Goal: Task Accomplishment & Management: Use online tool/utility

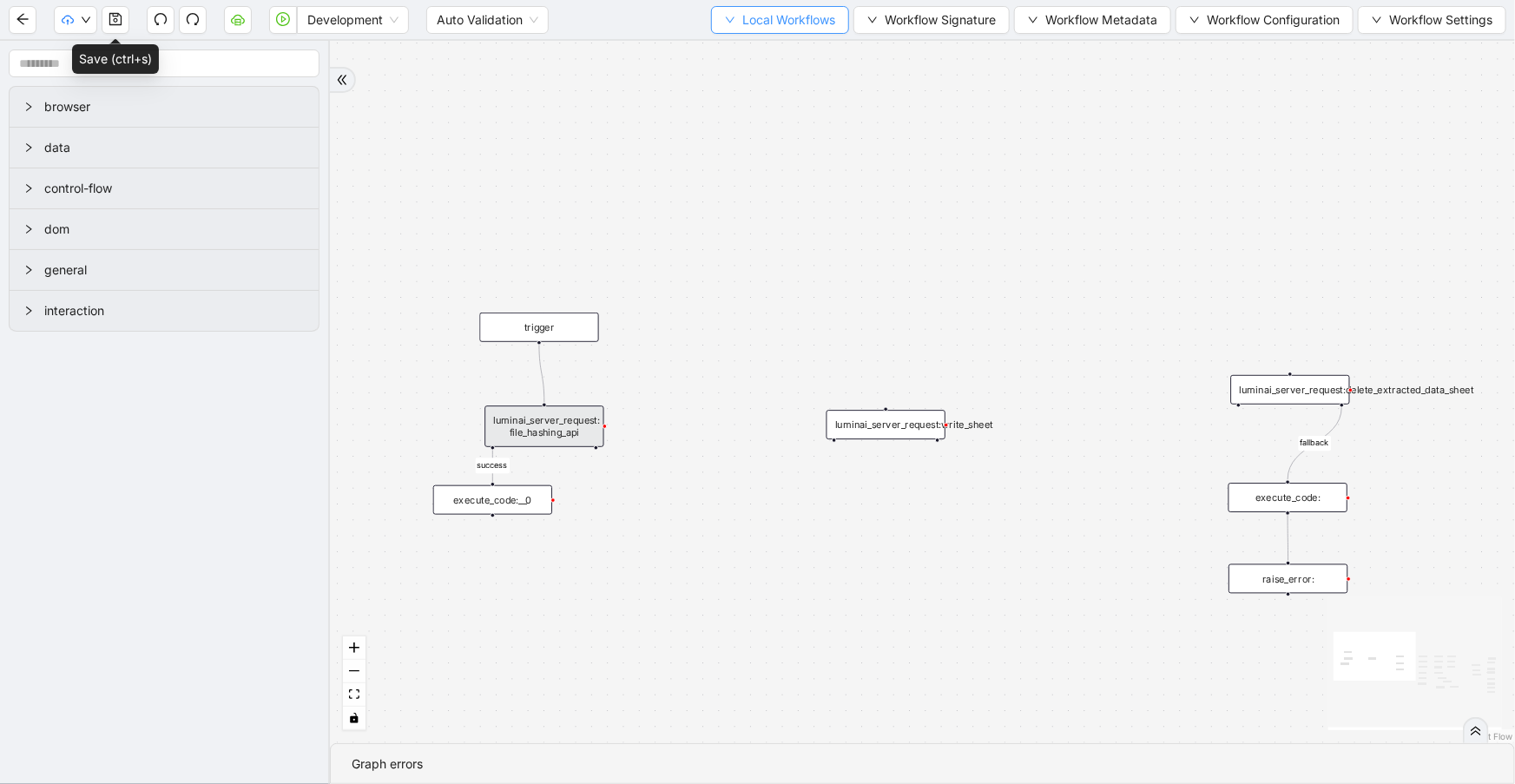
click at [777, 9] on button "Local Workflows" at bounding box center [780, 20] width 138 height 28
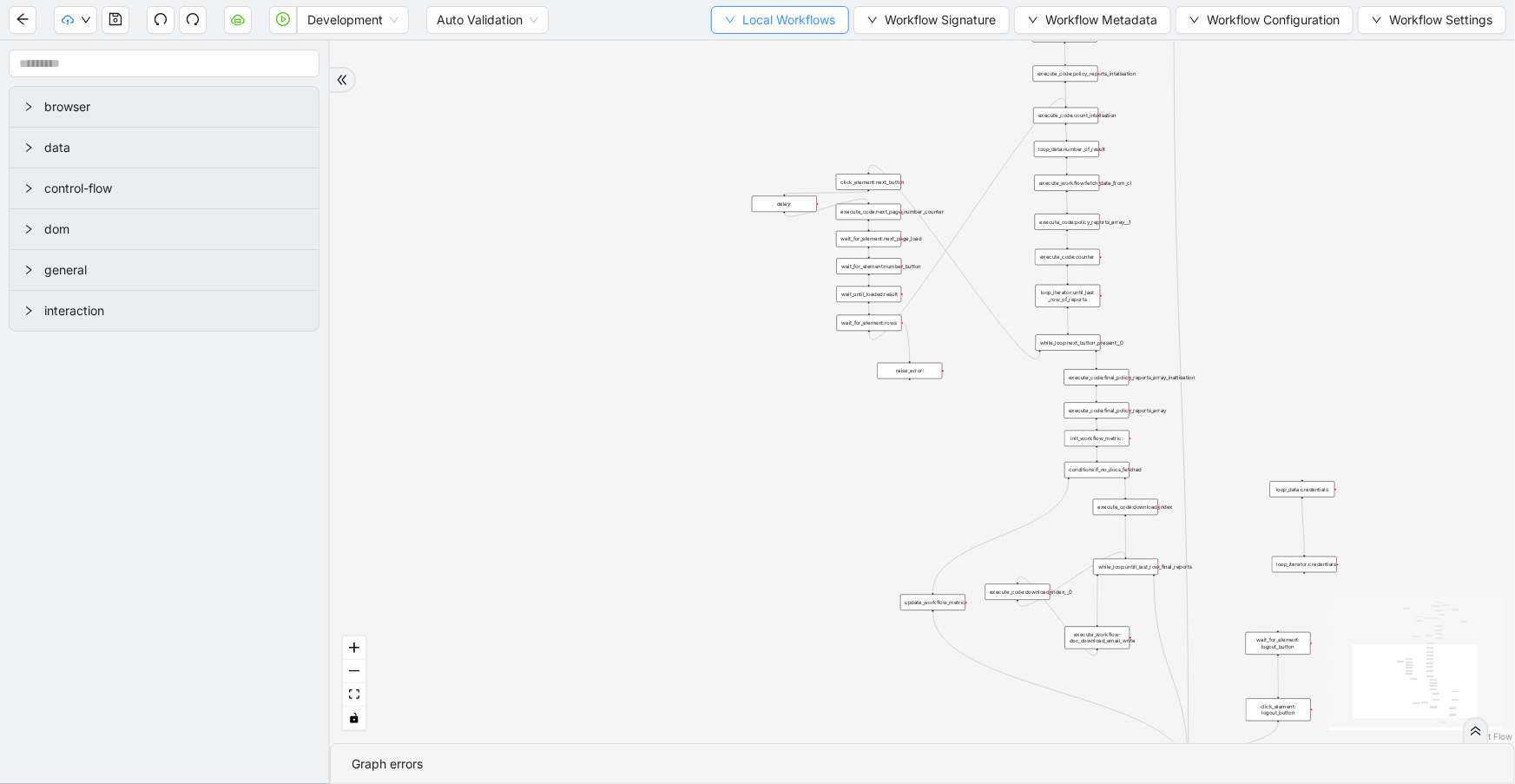
click at [743, 25] on span "Local Workflows" at bounding box center [789, 20] width 93 height 19
click at [746, 49] on span "Select" at bounding box center [774, 53] width 113 height 19
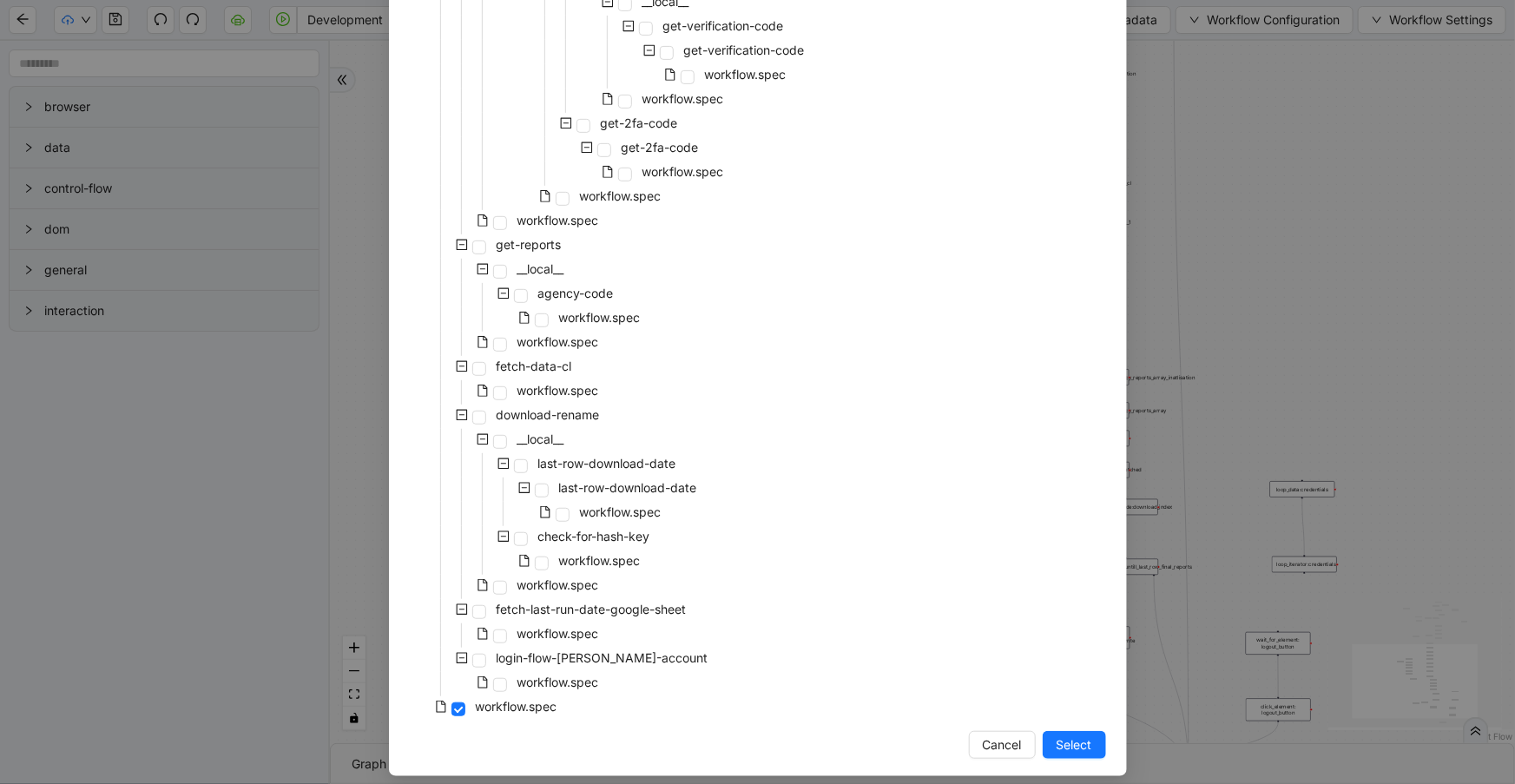
scroll to position [372, 0]
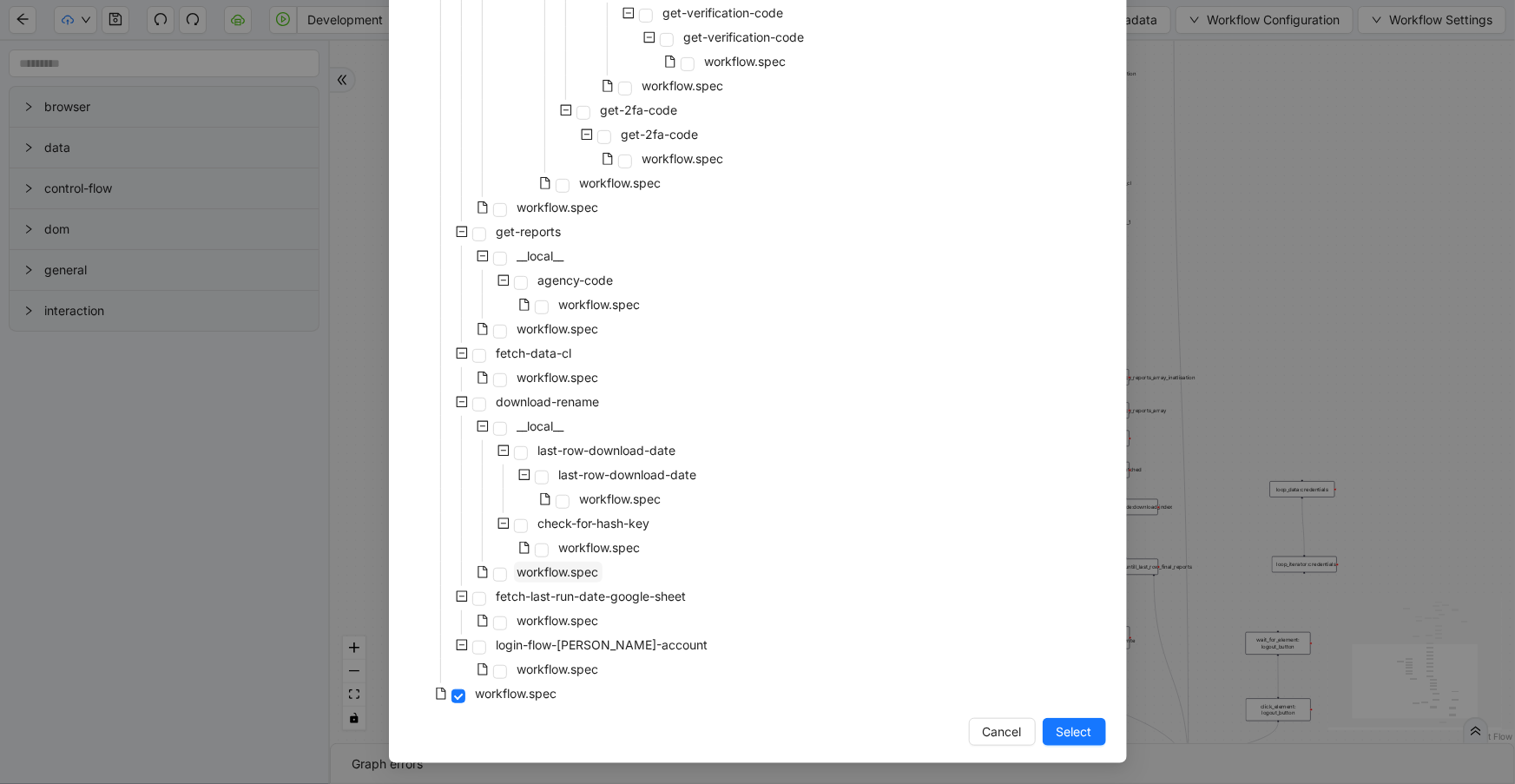
click at [591, 565] on span "workflow.spec" at bounding box center [559, 571] width 82 height 15
click at [1060, 726] on span "Select" at bounding box center [1075, 732] width 36 height 19
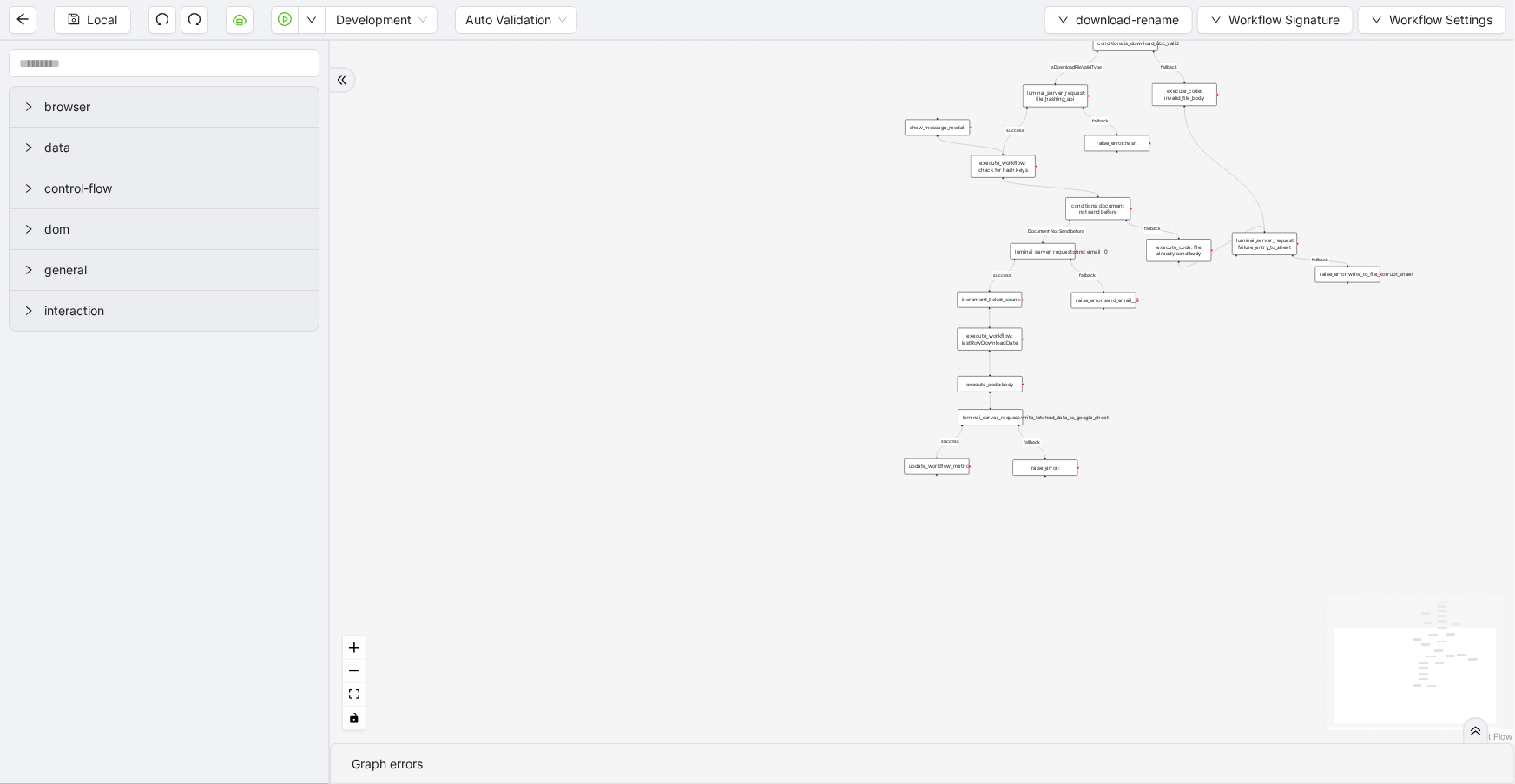
drag, startPoint x: 924, startPoint y: 293, endPoint x: 834, endPoint y: 557, distance: 278.9
click at [834, 557] on div "success fallback fallback success fallback isDownloadFileValidType Document Not…" at bounding box center [923, 392] width 1186 height 702
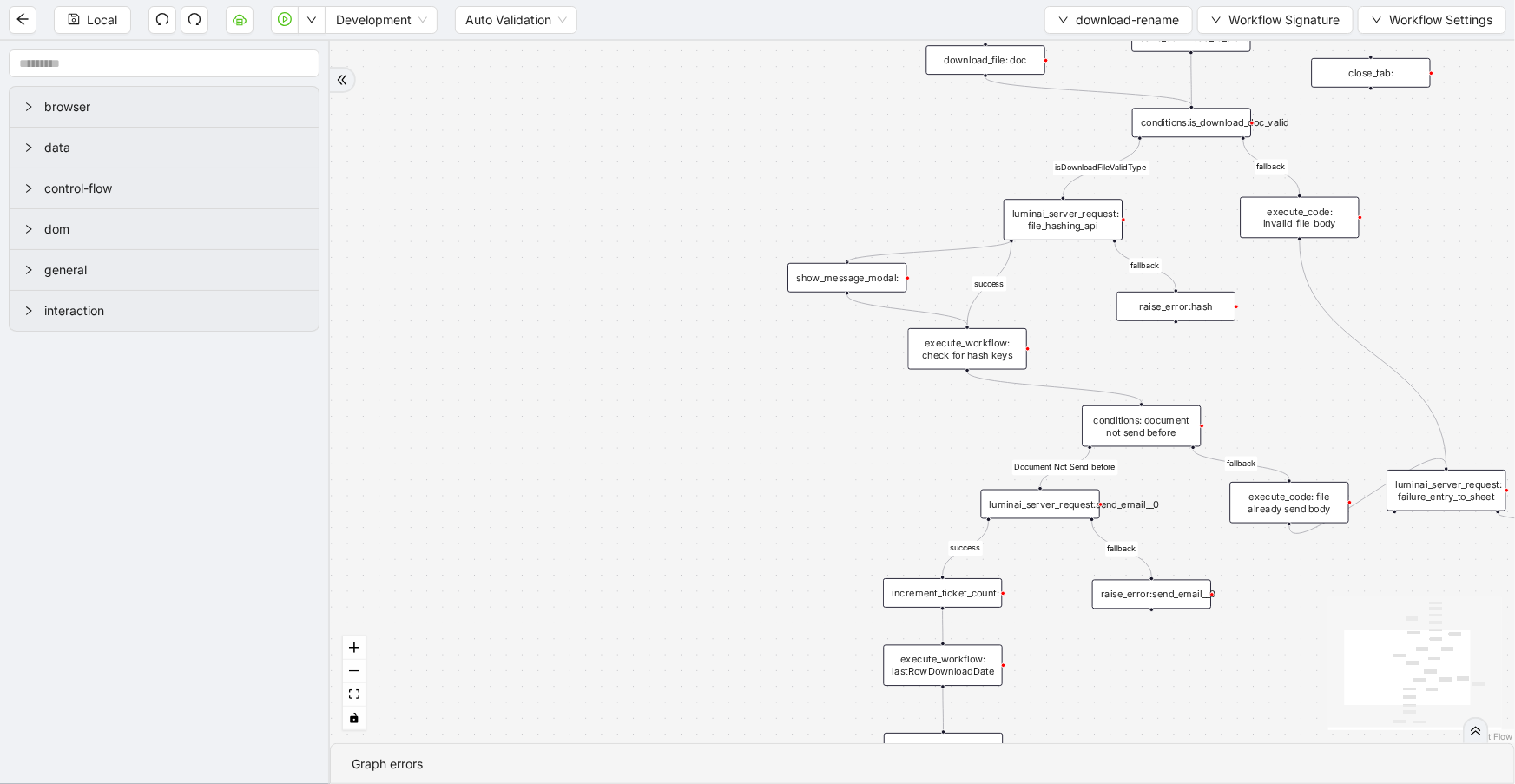
drag, startPoint x: 1013, startPoint y: 240, endPoint x: 853, endPoint y: 261, distance: 161.4
click at [853, 261] on div "success fallback fallback success fallback isDownloadFileValidType Document Not…" at bounding box center [923, 392] width 1186 height 702
click at [108, 30] on button "Local" at bounding box center [92, 20] width 77 height 28
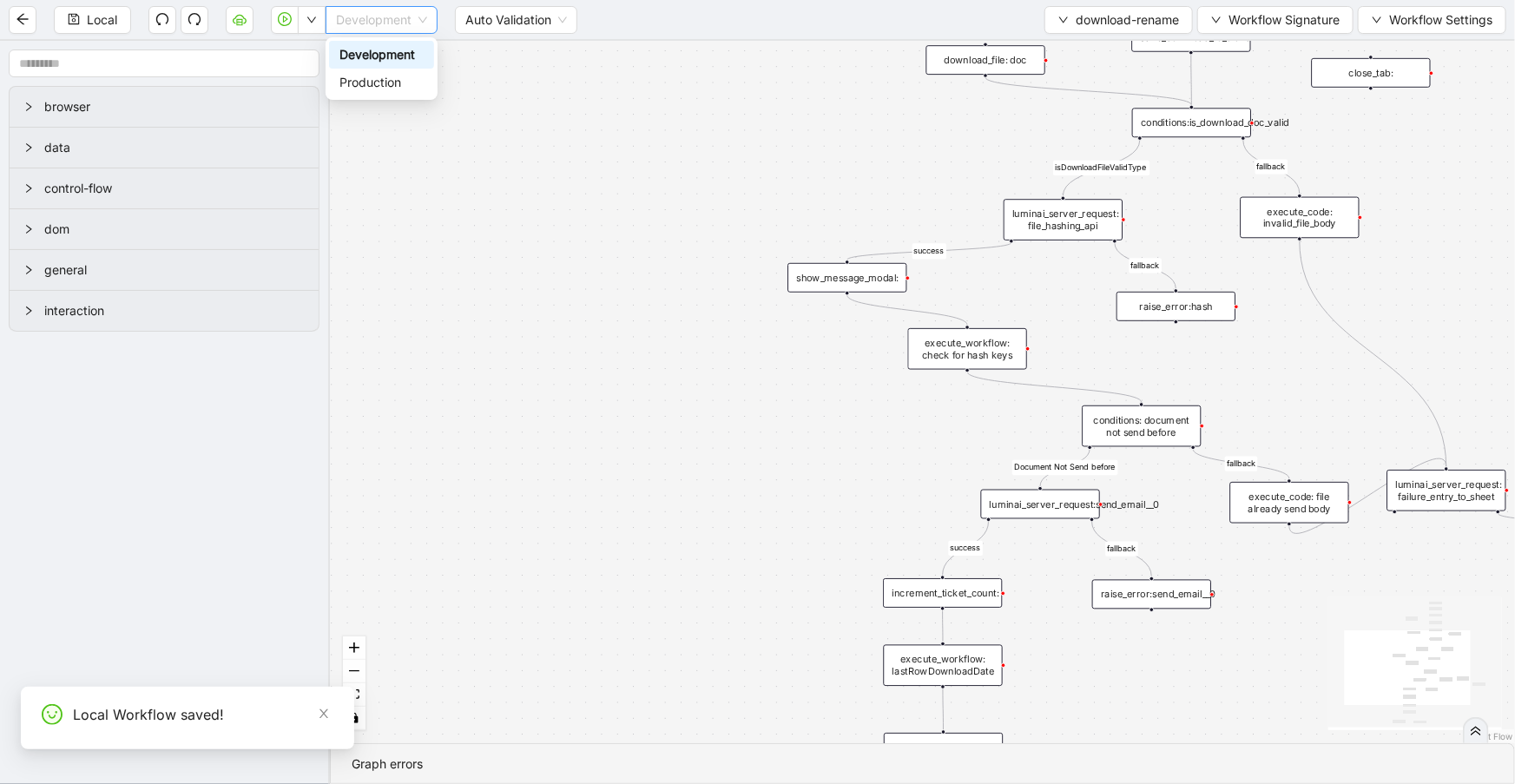
click at [358, 16] on span "Development" at bounding box center [381, 20] width 91 height 26
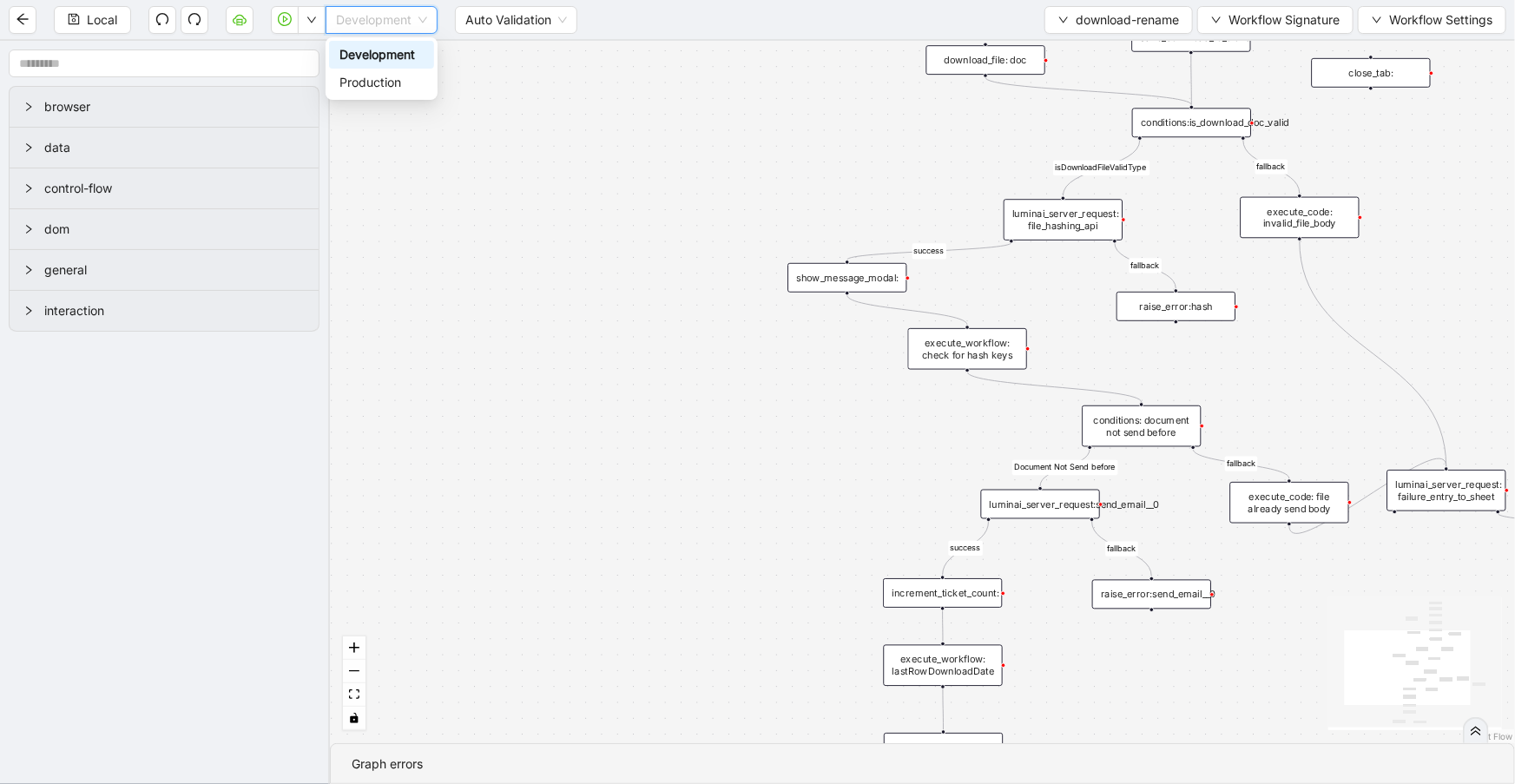
drag, startPoint x: 355, startPoint y: 50, endPoint x: 715, endPoint y: 39, distance: 360.2
click at [356, 51] on div "Development" at bounding box center [381, 55] width 84 height 19
drag, startPoint x: 1039, startPoint y: 14, endPoint x: 1063, endPoint y: 18, distance: 24.3
click at [1049, 14] on div "Local Development Auto Validation download-rename Workflow Signature Workflow S…" at bounding box center [758, 19] width 1515 height 39
click at [1063, 18] on icon "down" at bounding box center [1064, 20] width 10 height 10
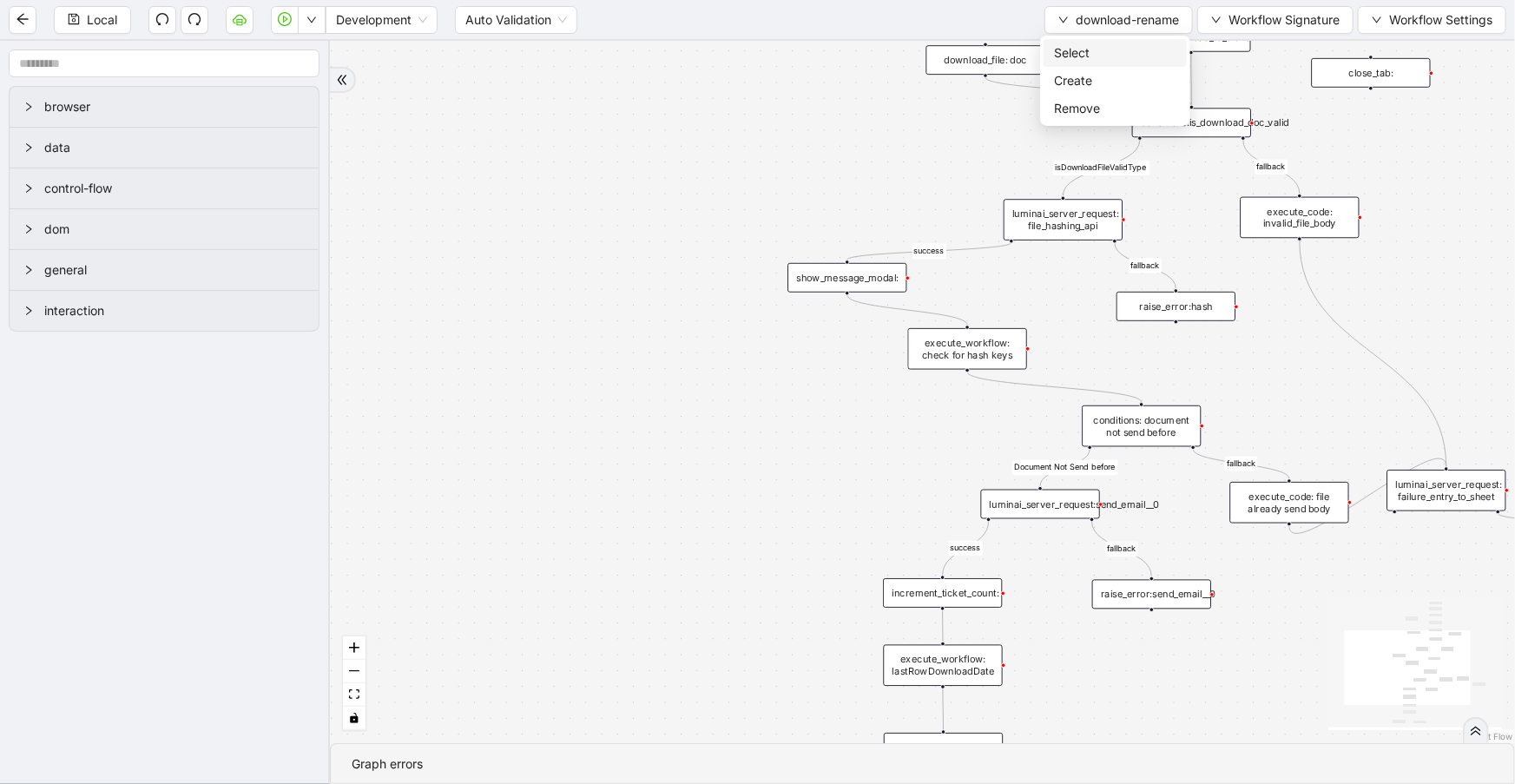
click at [1079, 40] on li "Select" at bounding box center [1115, 53] width 143 height 28
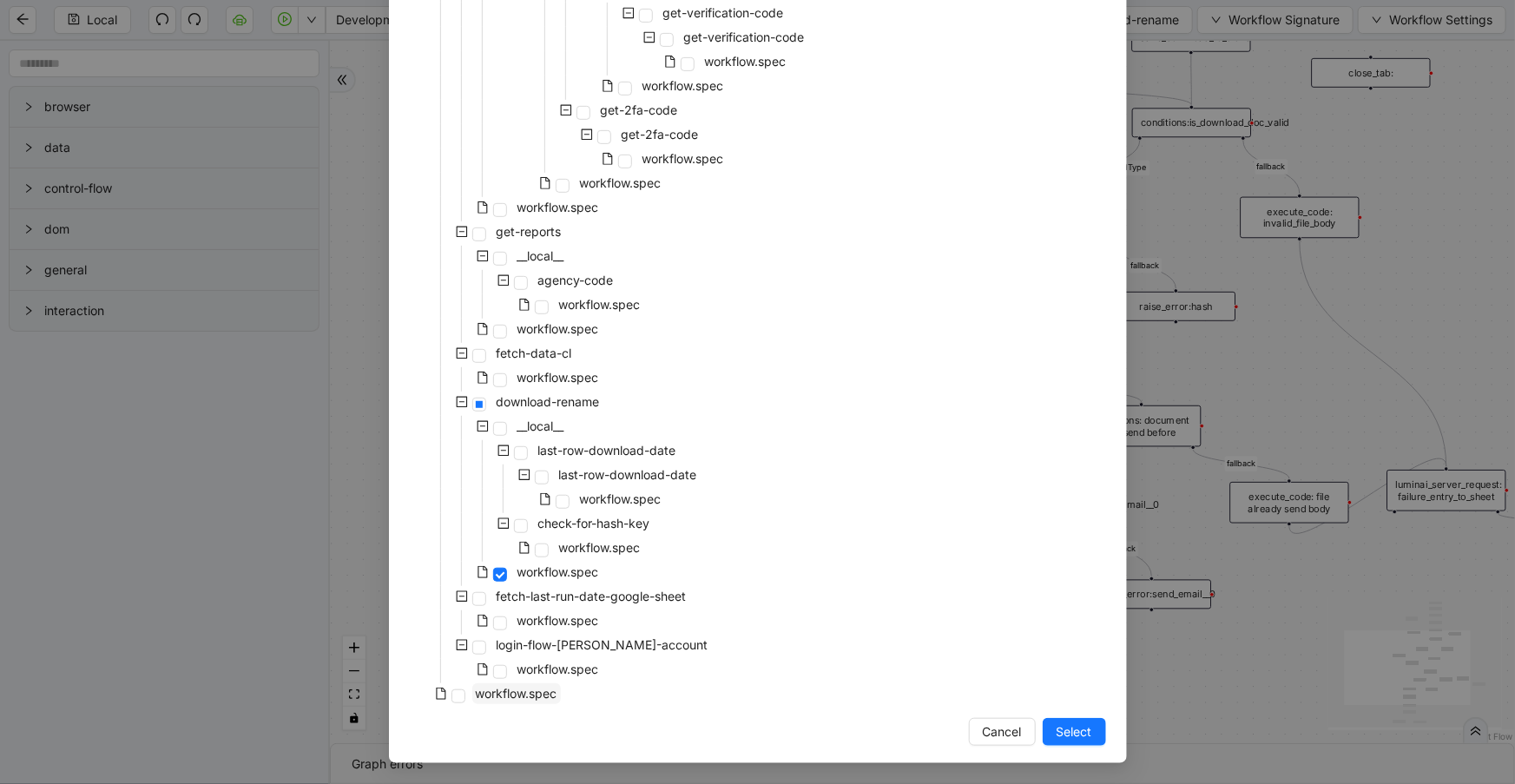
click at [513, 688] on span "workflow.spec" at bounding box center [517, 693] width 82 height 15
drag, startPoint x: 1053, startPoint y: 728, endPoint x: 218, endPoint y: 8, distance: 1102.6
click at [1057, 728] on span "Select" at bounding box center [1075, 732] width 36 height 19
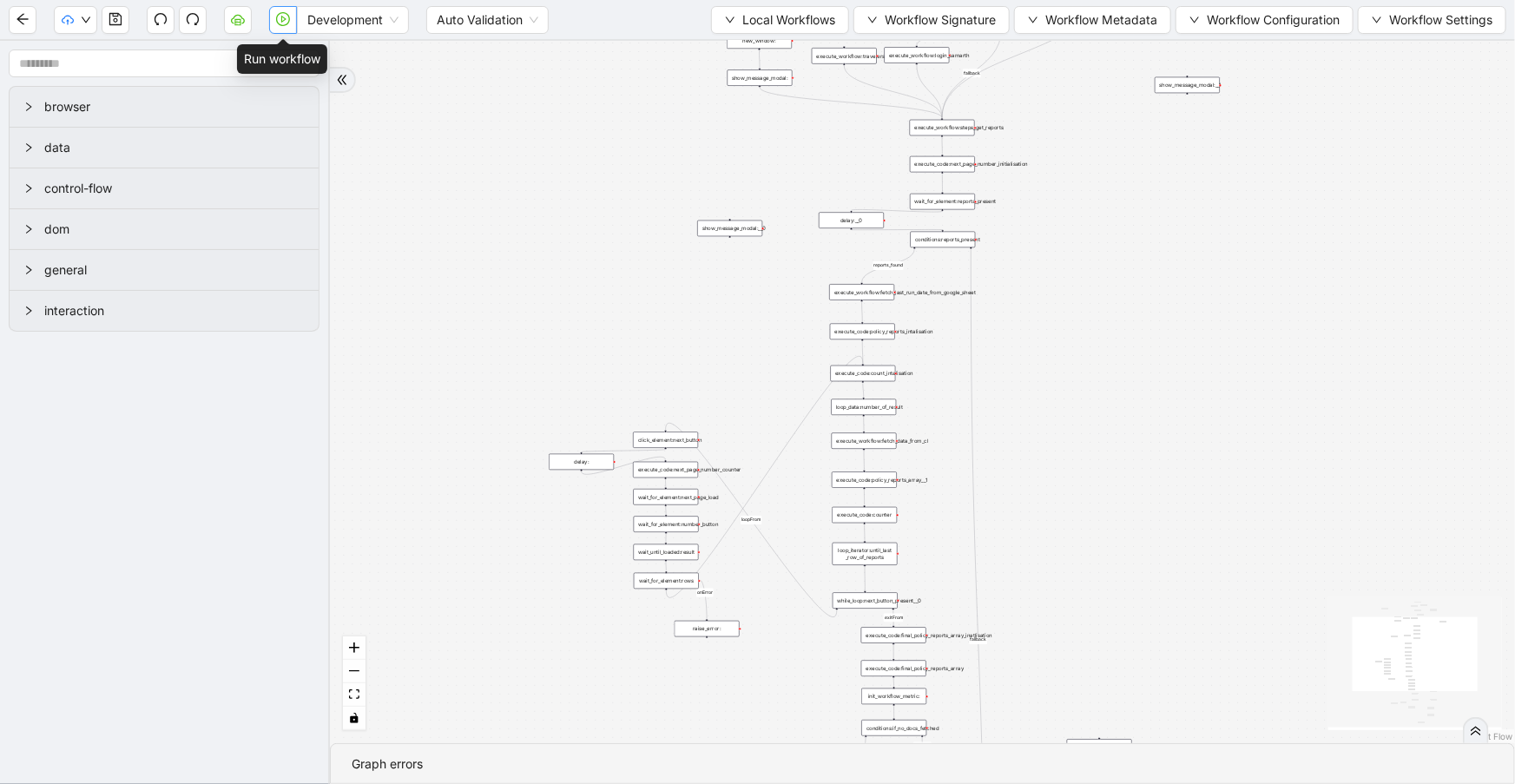
click at [279, 16] on icon "play-circle" at bounding box center [283, 19] width 14 height 14
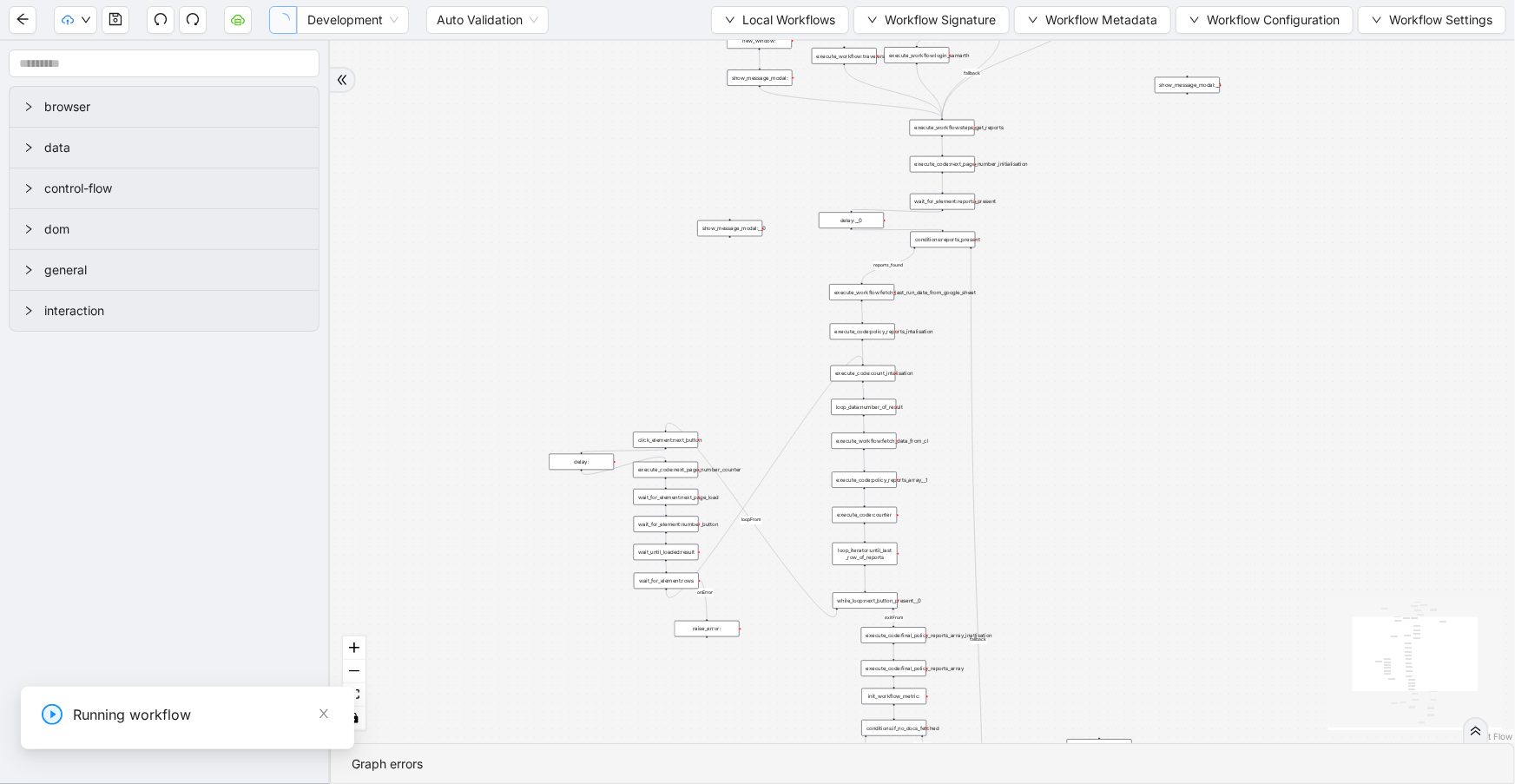
scroll to position [0, 0]
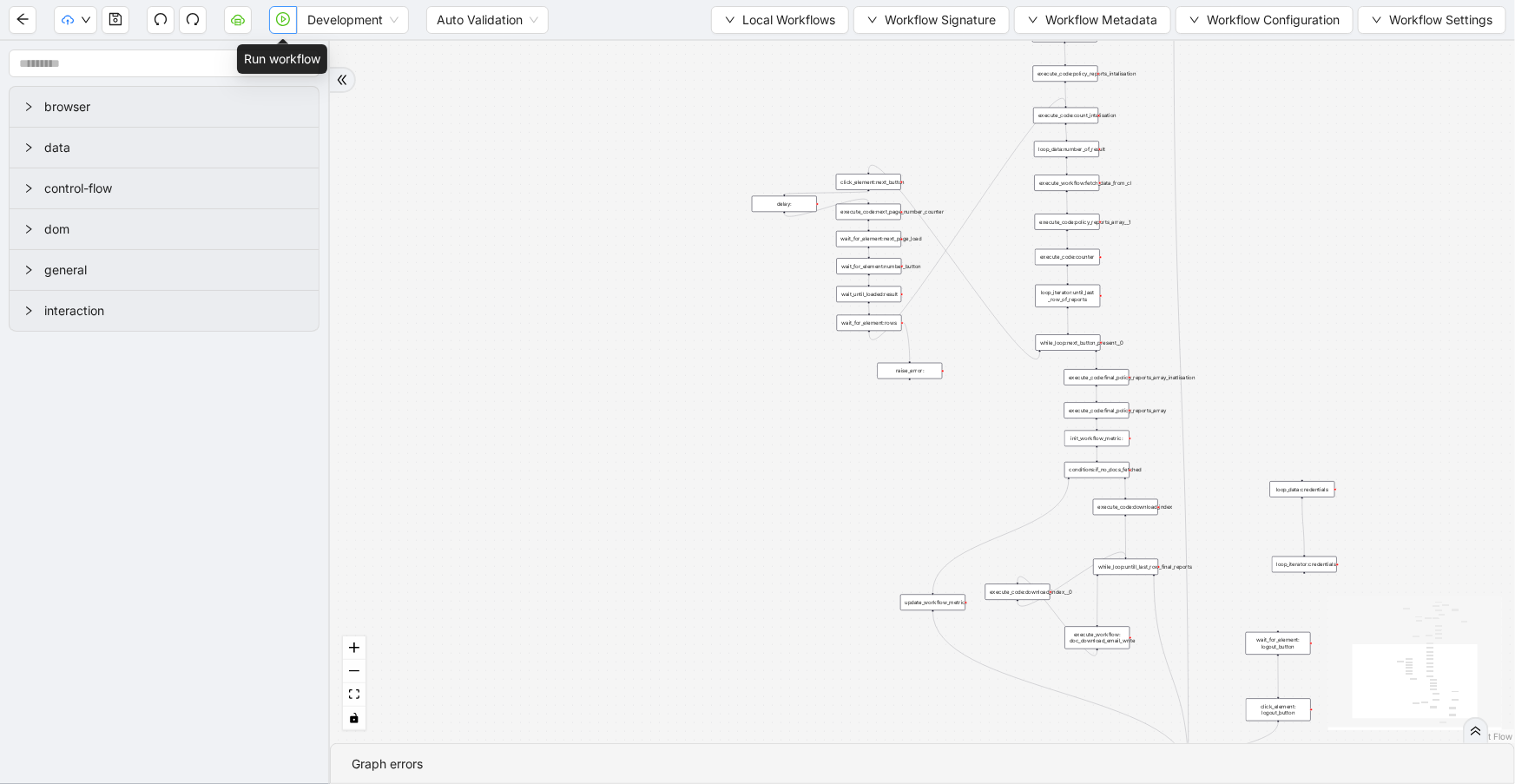
click at [286, 17] on icon "play-circle" at bounding box center [284, 19] width 5 height 7
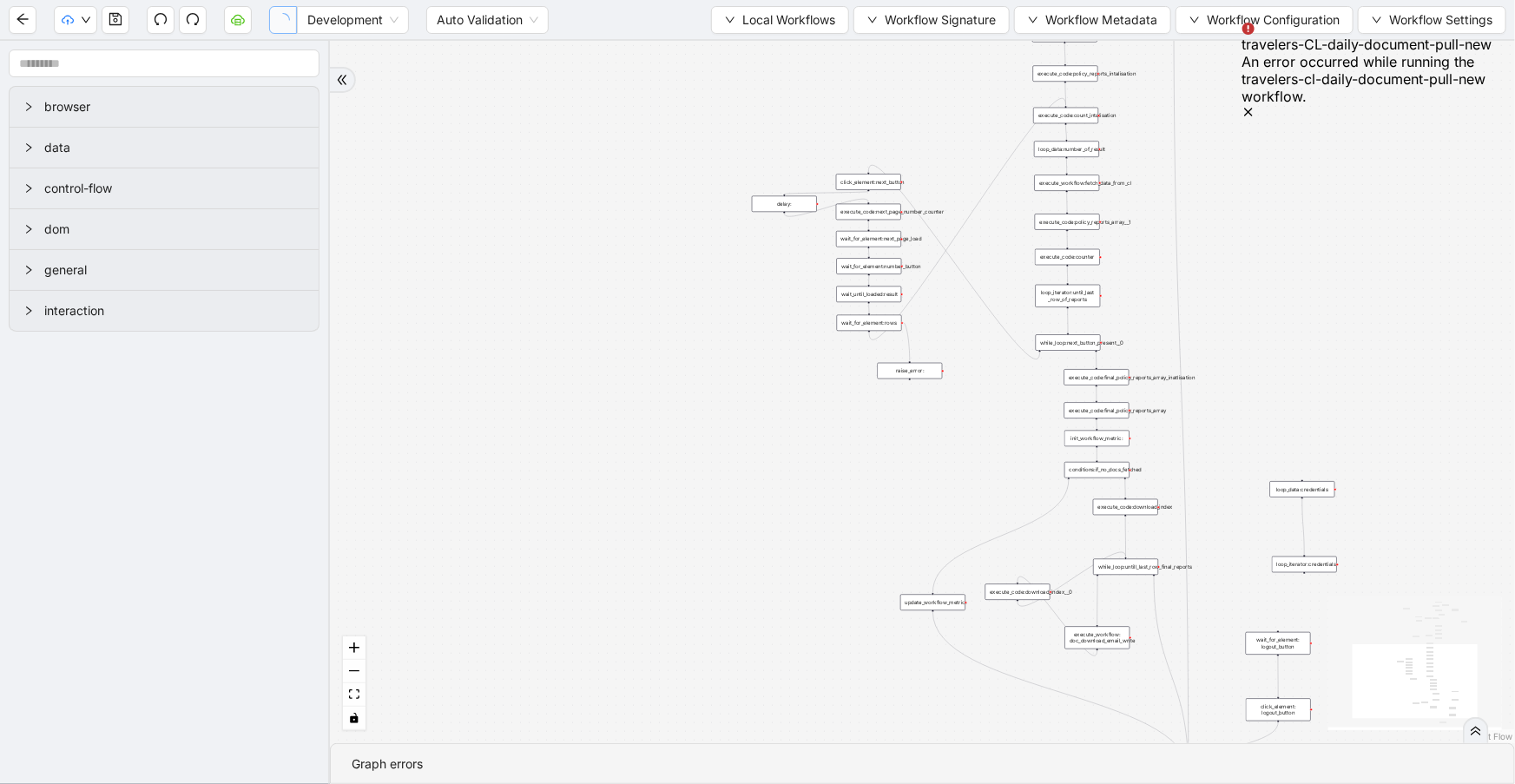
click at [1252, 109] on icon "Notifications (F8)" at bounding box center [1248, 112] width 7 height 7
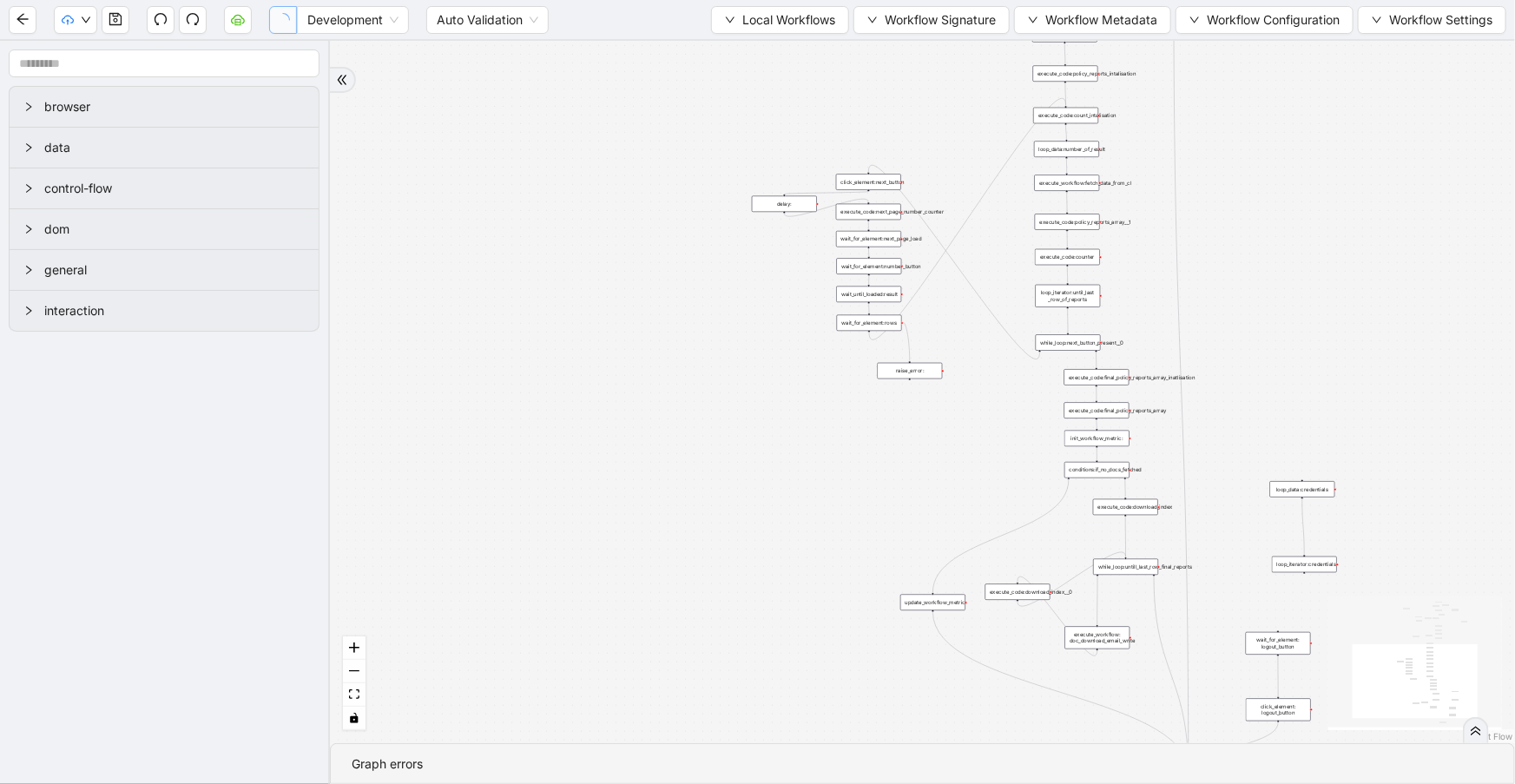
click at [769, 13] on span "Local Workflows" at bounding box center [789, 20] width 93 height 19
click at [764, 56] on span "Select" at bounding box center [774, 53] width 113 height 19
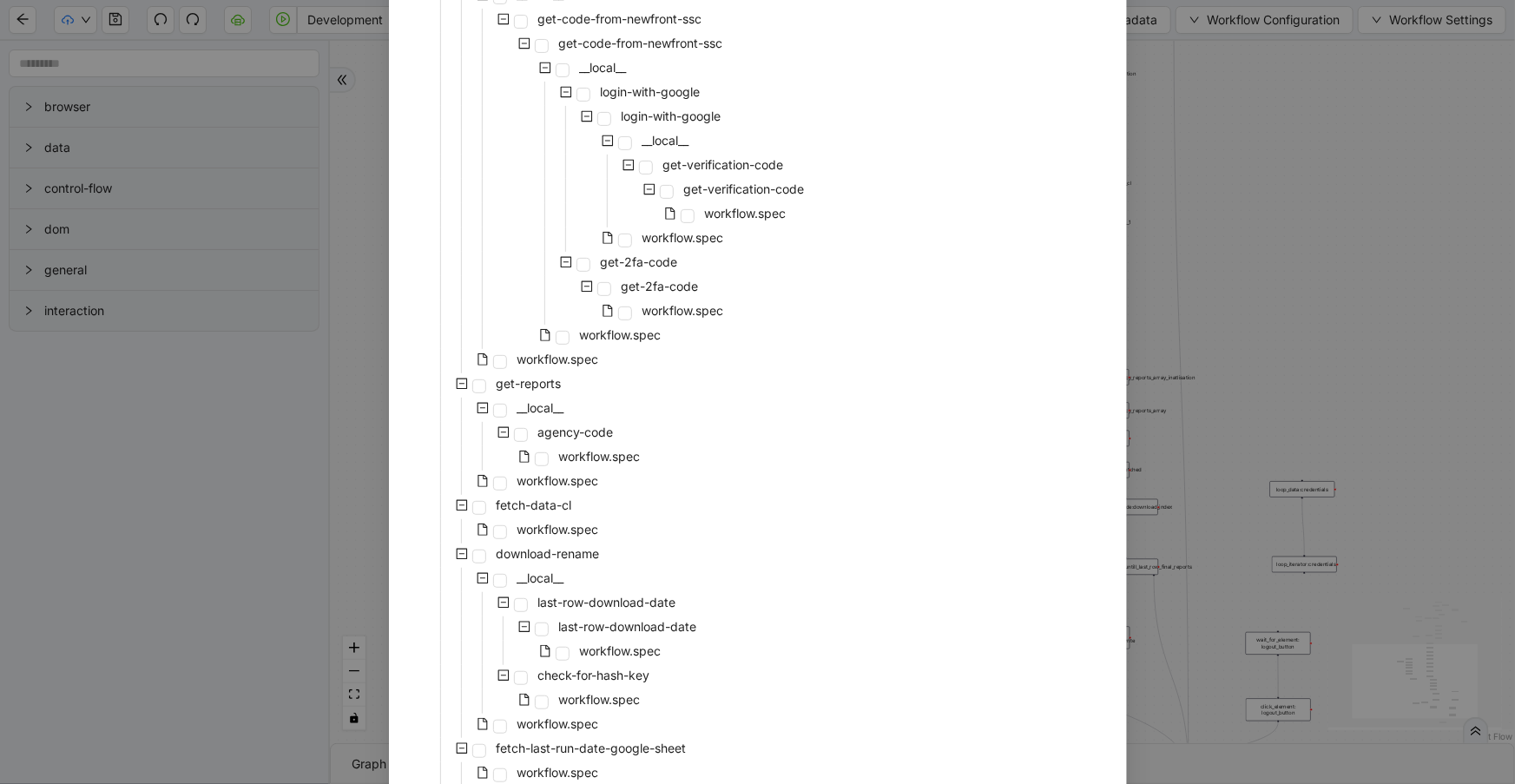
scroll to position [372, 0]
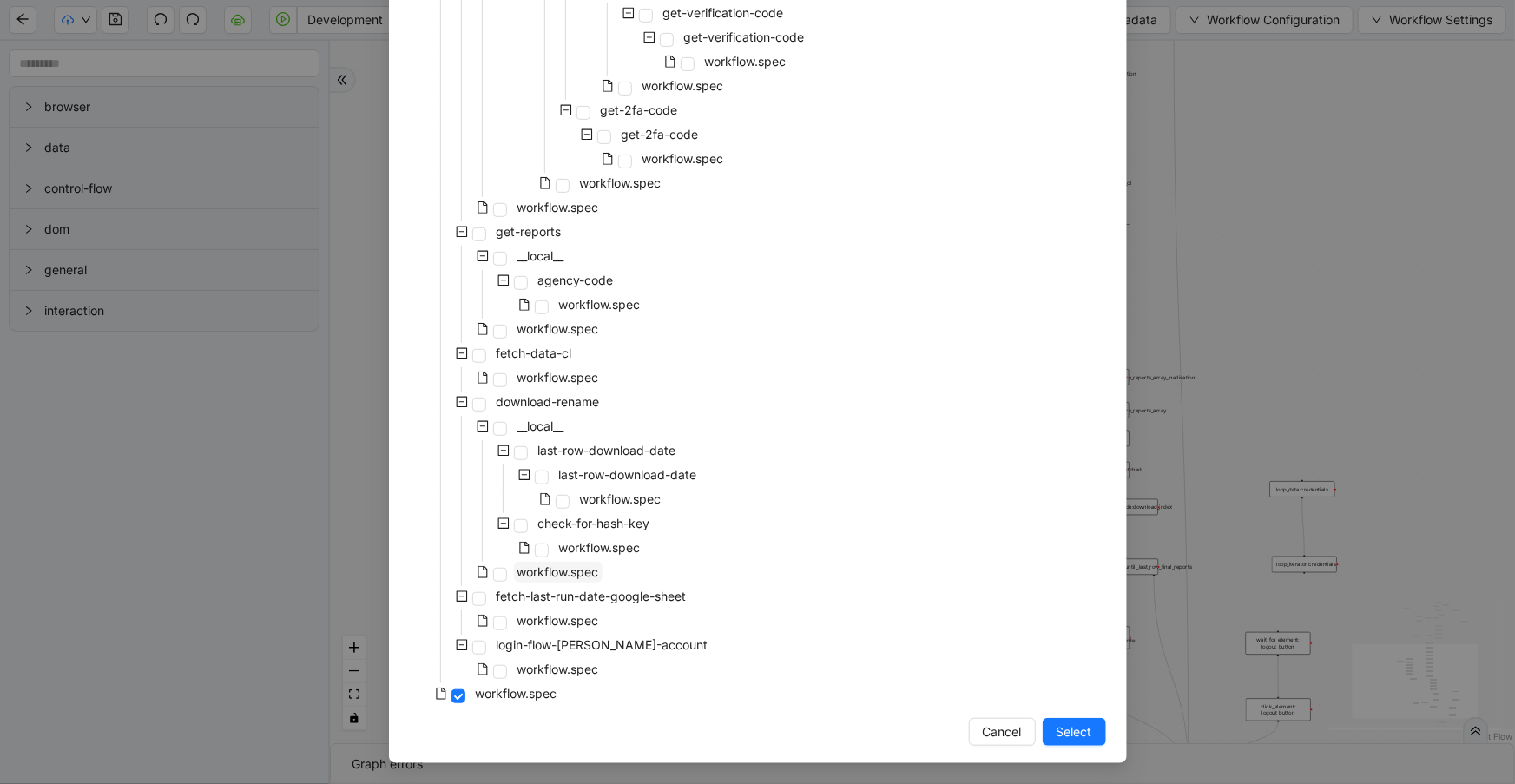
click at [518, 575] on span "workflow.spec" at bounding box center [559, 571] width 82 height 15
click at [1057, 735] on span "Select" at bounding box center [1075, 732] width 36 height 19
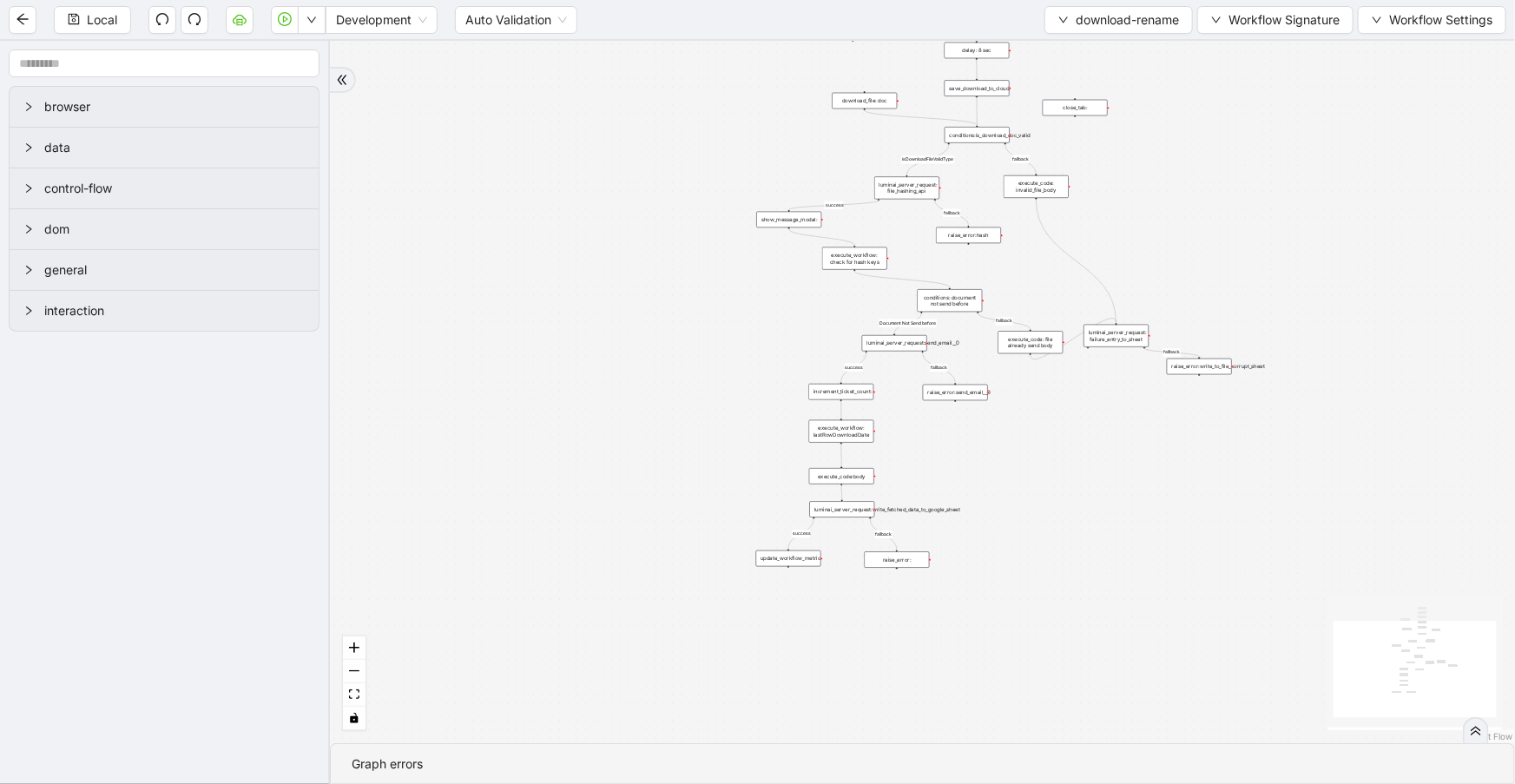
drag, startPoint x: 930, startPoint y: 234, endPoint x: 697, endPoint y: 444, distance: 313.7
click at [693, 447] on div "success fallback fallback success fallback isDownloadFileValidType Document Not…" at bounding box center [923, 392] width 1186 height 702
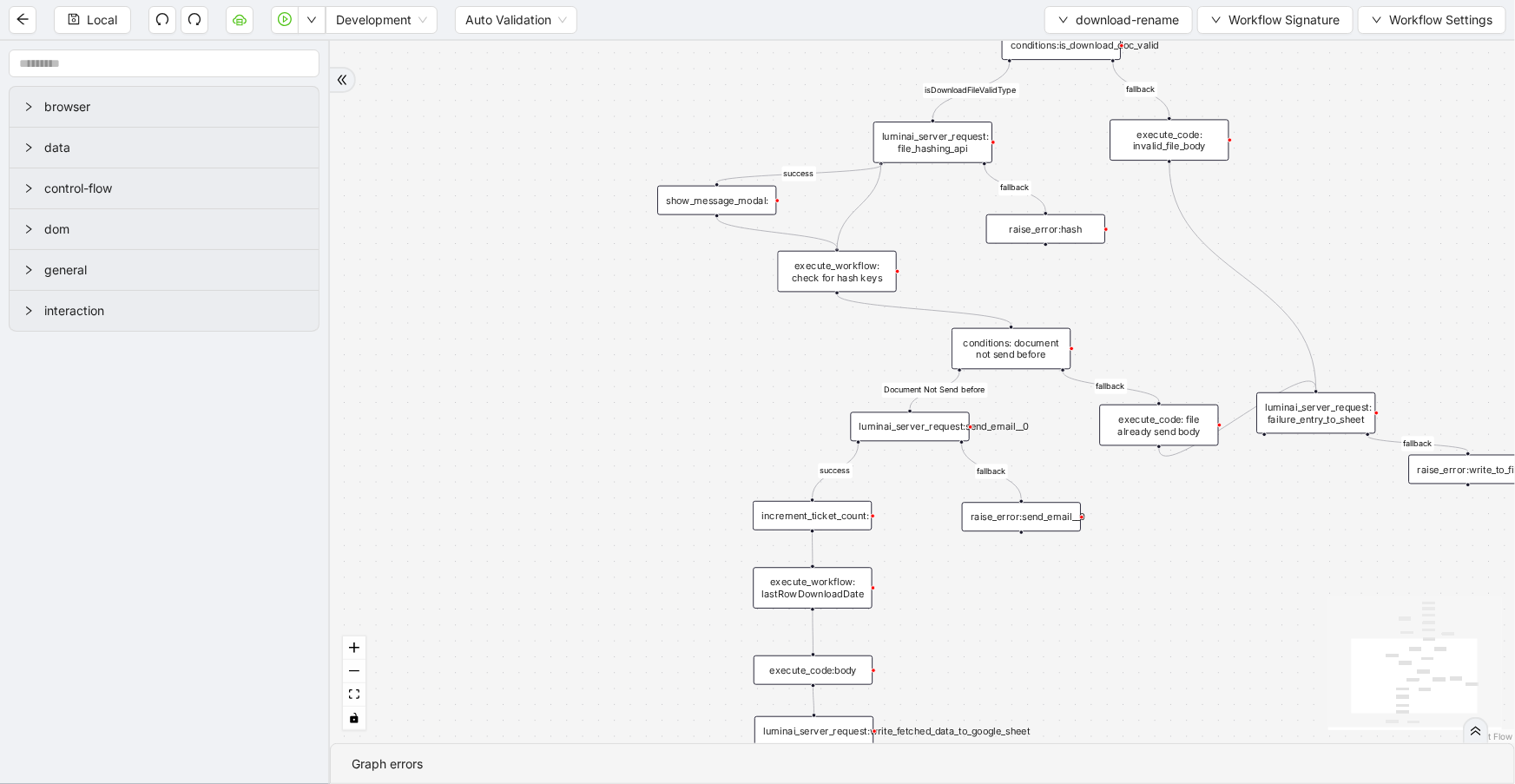
drag, startPoint x: 883, startPoint y: 161, endPoint x: 835, endPoint y: 251, distance: 102.0
click at [981, 251] on div "trigger raise_error:send_email__0 luminai_server_request:send_email__0 update_w…" at bounding box center [1524, 485] width 1086 height 643
click at [108, 26] on span "Local" at bounding box center [102, 20] width 30 height 19
click at [400, 39] on header "Local Development Auto Validation download-rename Workflow Signature Workflow S…" at bounding box center [758, 20] width 1515 height 41
click at [403, 25] on span "Development" at bounding box center [381, 20] width 91 height 26
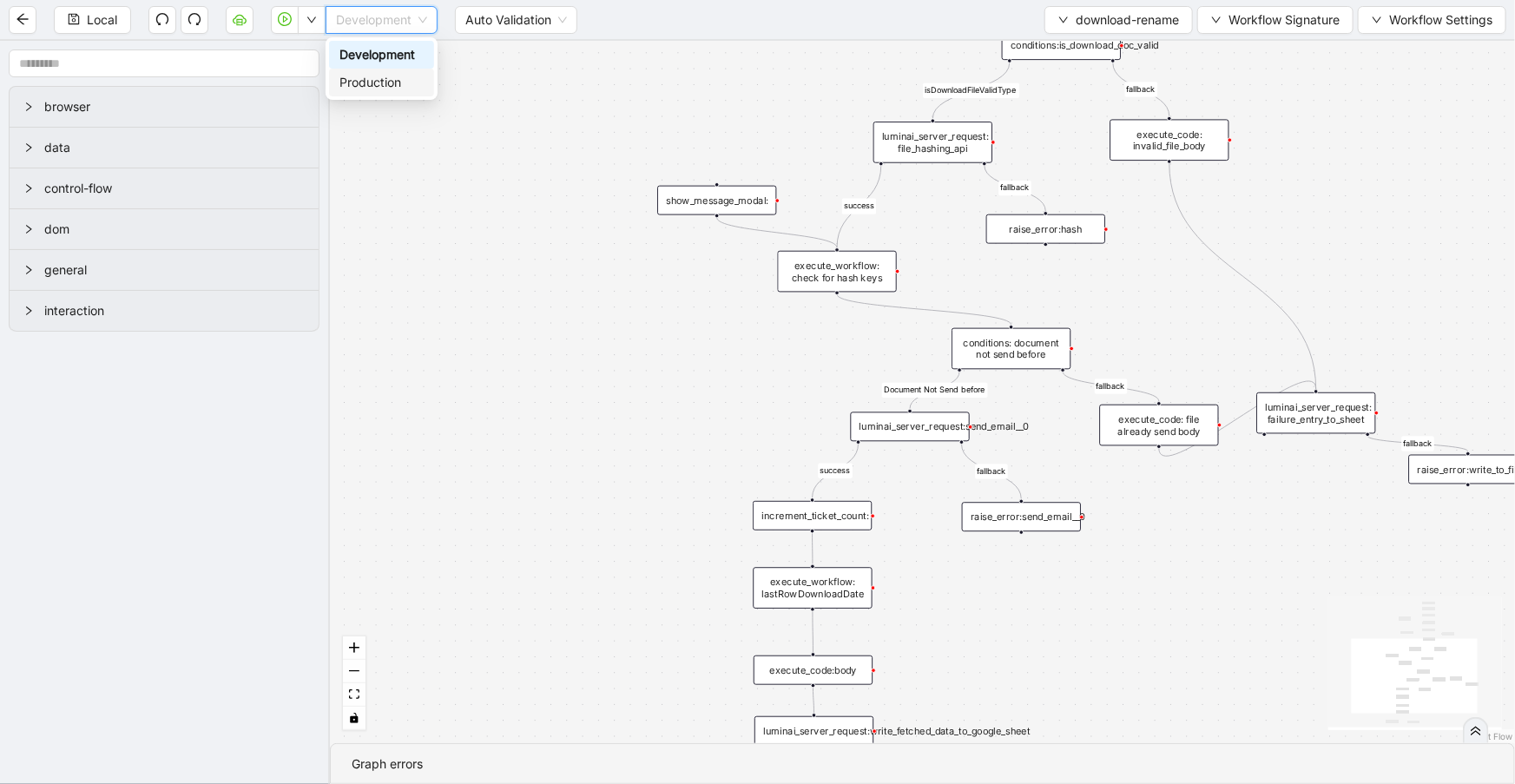
click at [412, 73] on div "Production" at bounding box center [381, 82] width 84 height 19
click at [287, 23] on icon "play-circle" at bounding box center [285, 19] width 14 height 14
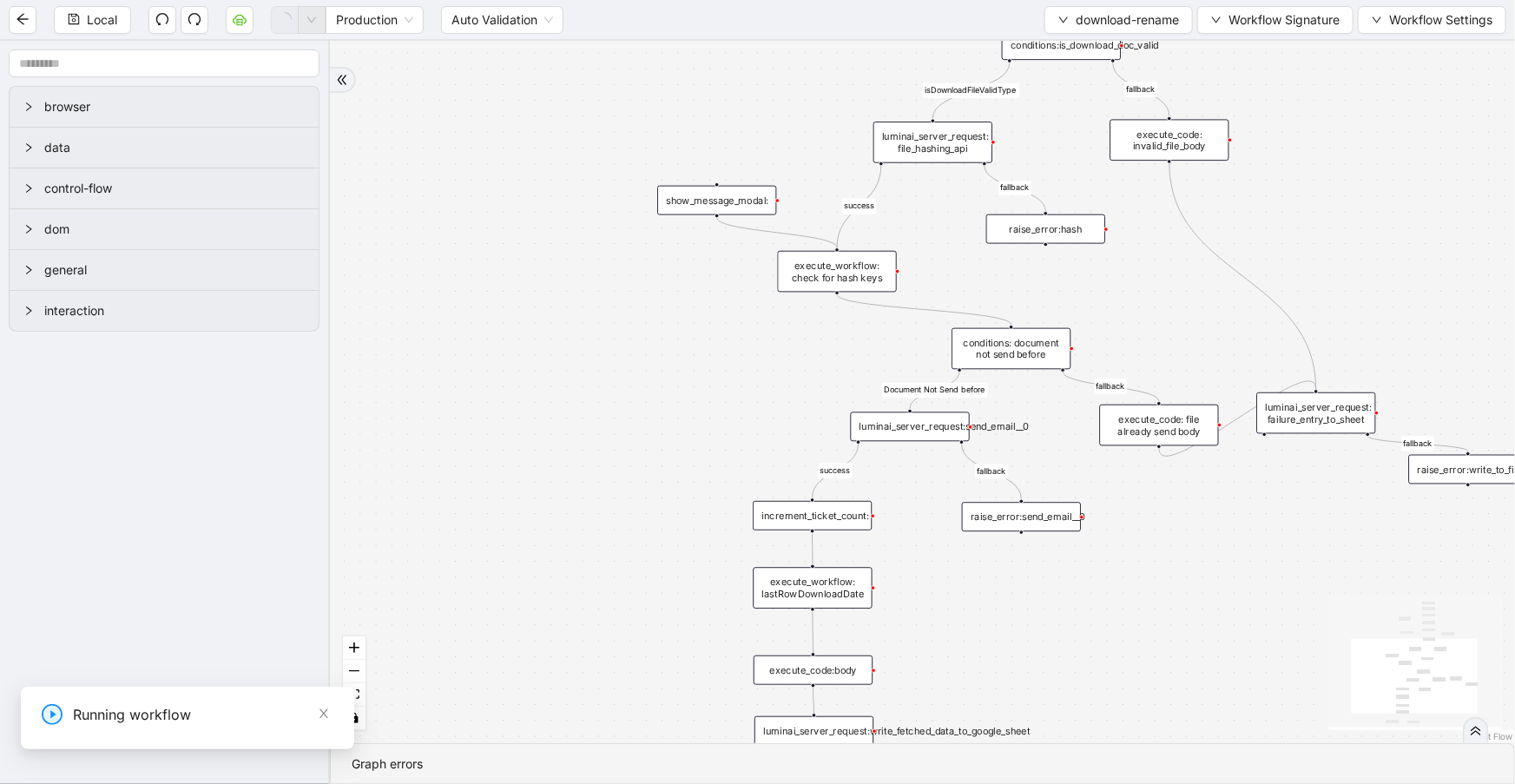
scroll to position [0, 0]
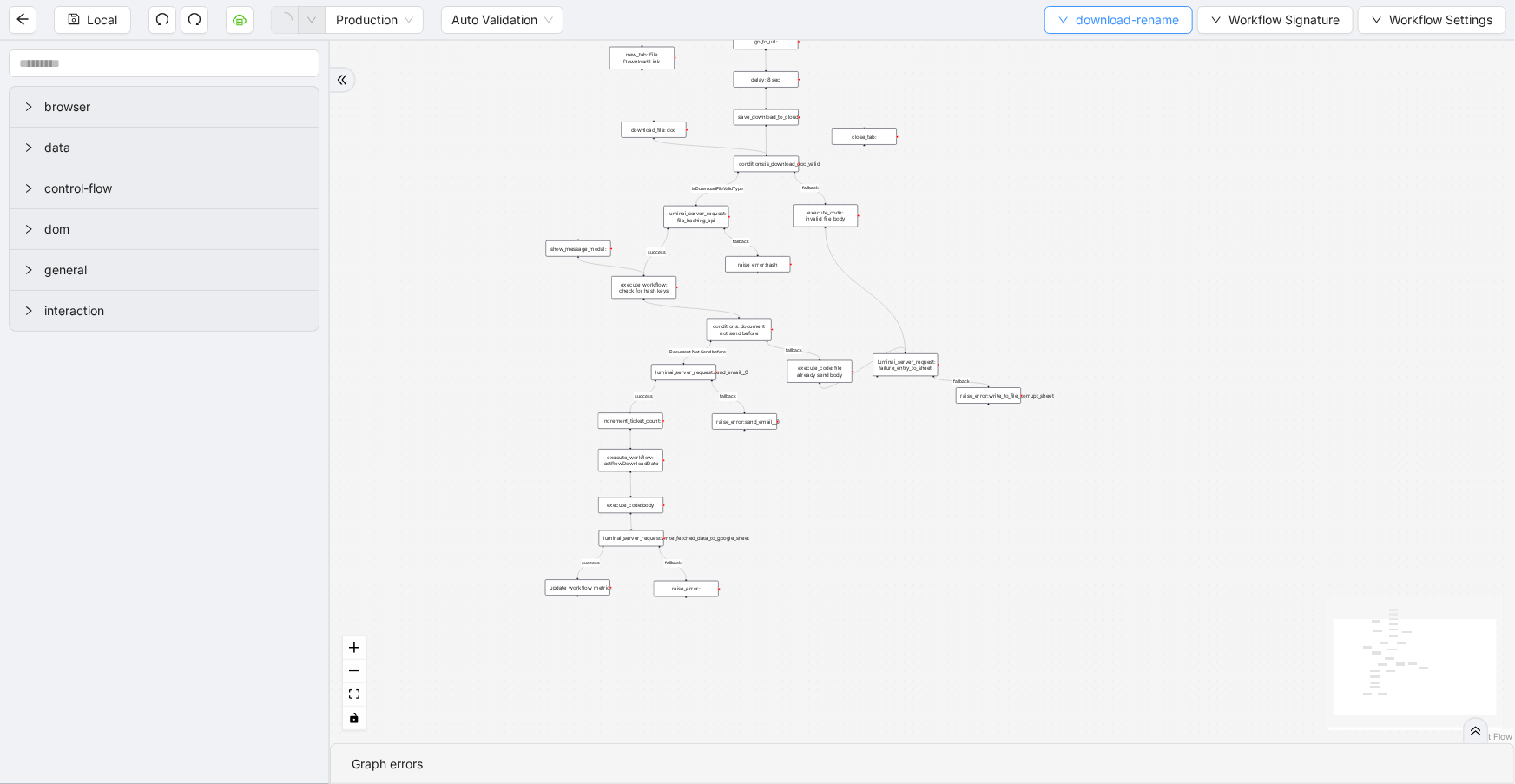
click at [1138, 9] on button "download-rename" at bounding box center [1119, 20] width 149 height 28
click at [1138, 47] on span "Select" at bounding box center [1115, 53] width 122 height 19
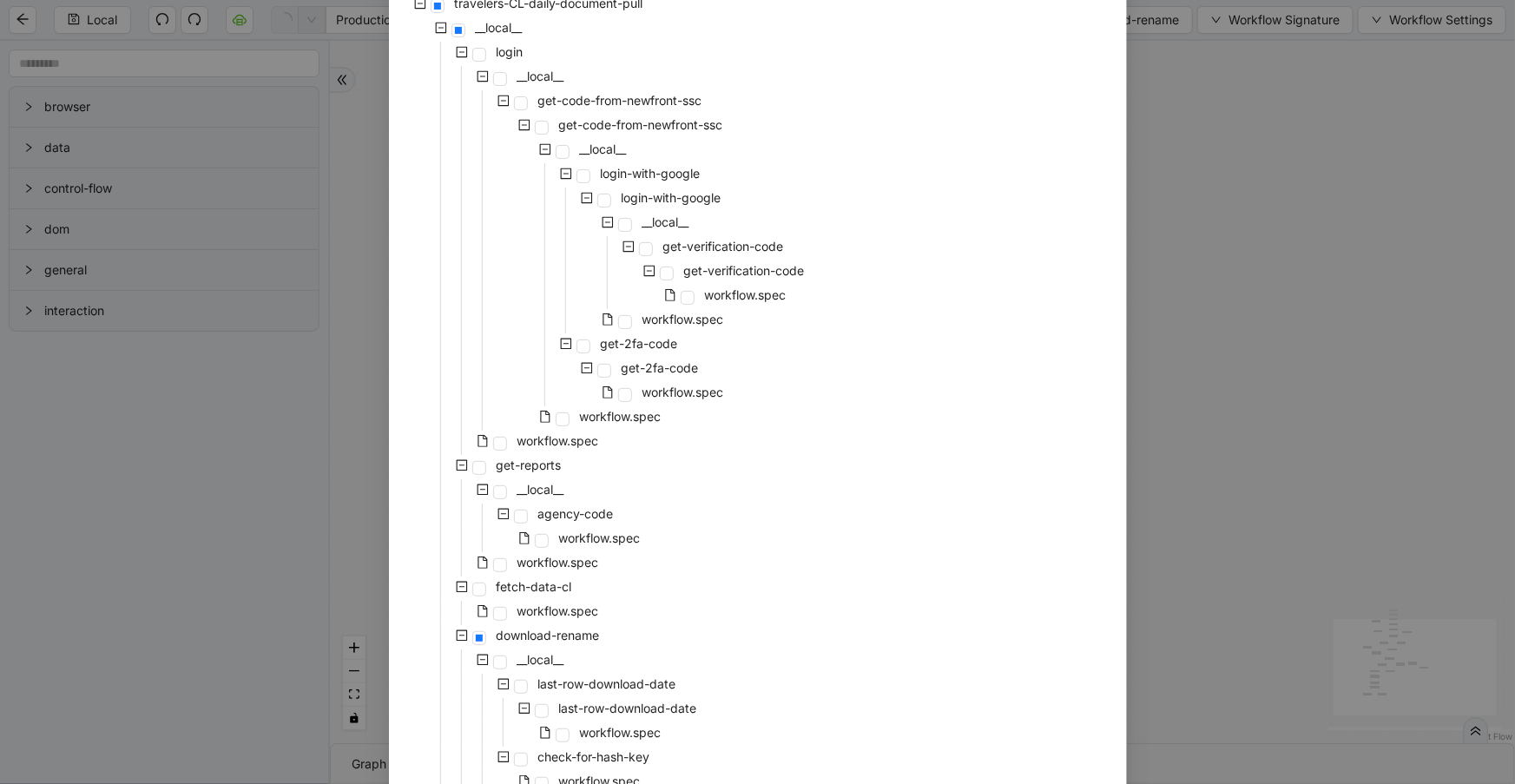
scroll to position [372, 0]
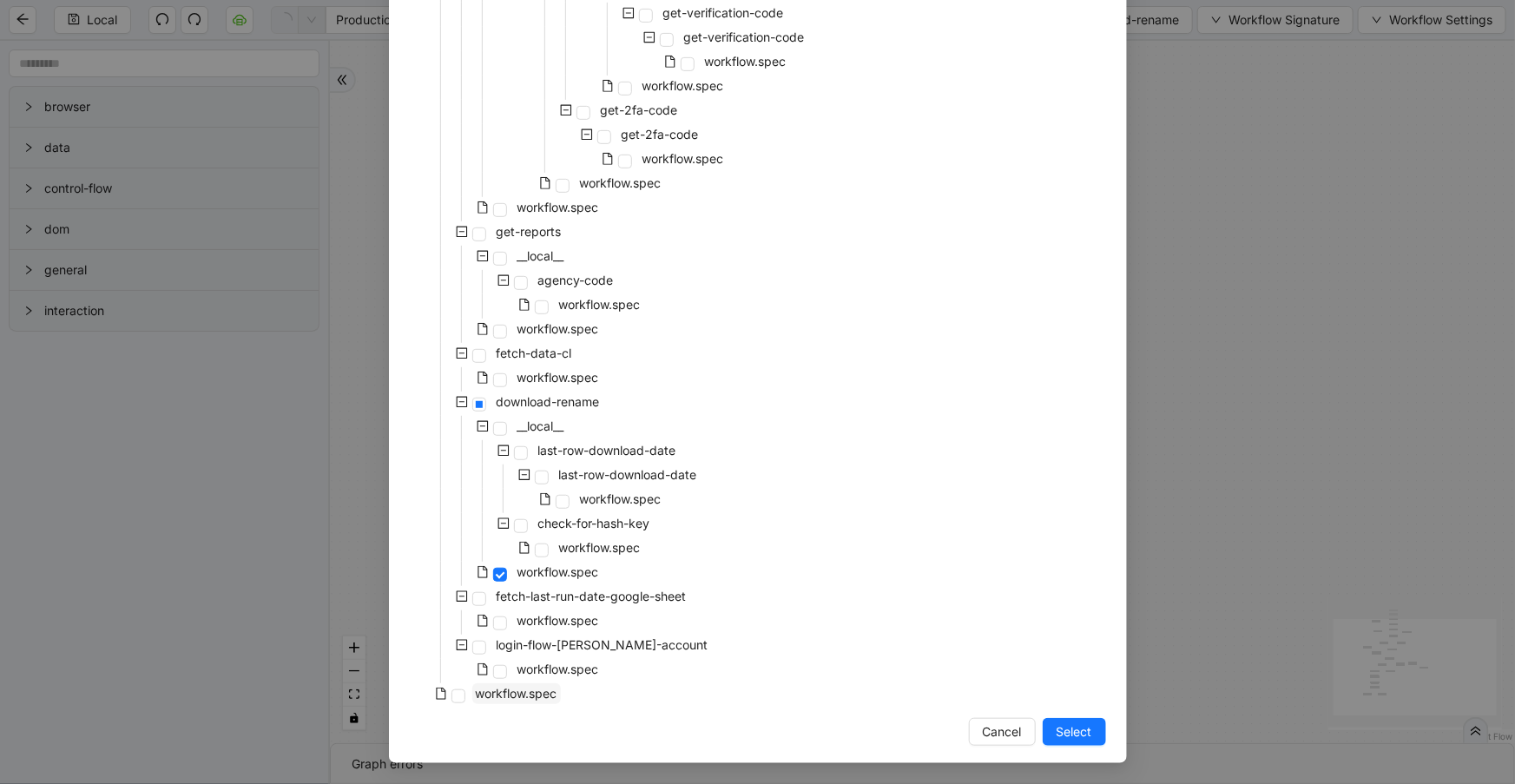
click at [533, 696] on span "workflow.spec" at bounding box center [517, 693] width 82 height 15
click at [1060, 729] on span "Select" at bounding box center [1075, 732] width 36 height 19
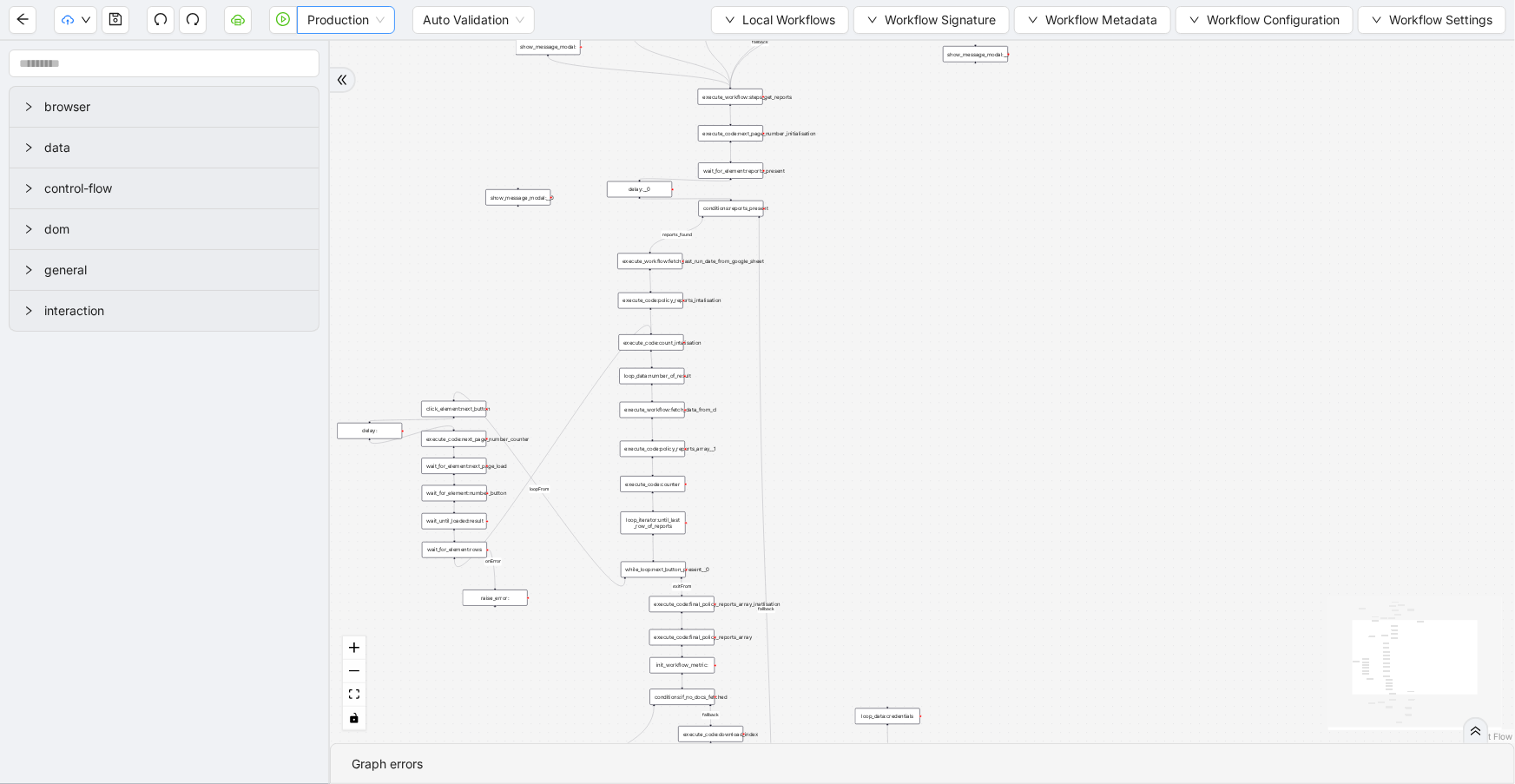
click at [374, 24] on span "Production" at bounding box center [346, 20] width 77 height 26
click at [367, 61] on div "Development" at bounding box center [347, 55] width 71 height 19
click at [773, 17] on span "Local Workflows" at bounding box center [789, 20] width 93 height 19
click at [777, 49] on span "Select" at bounding box center [774, 53] width 113 height 19
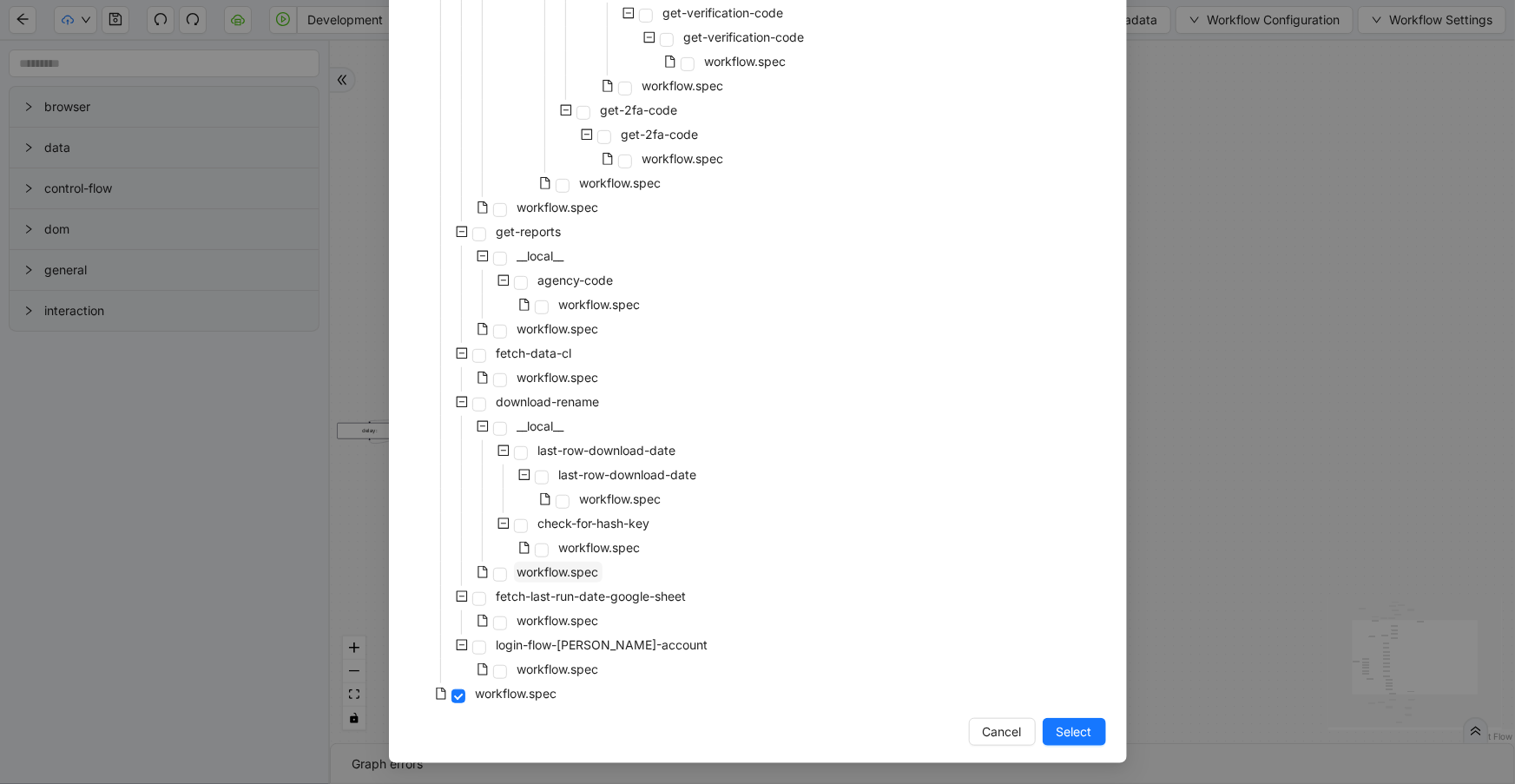
click at [565, 565] on span "workflow.spec" at bounding box center [559, 571] width 82 height 15
click at [1063, 737] on span "Select" at bounding box center [1075, 732] width 36 height 19
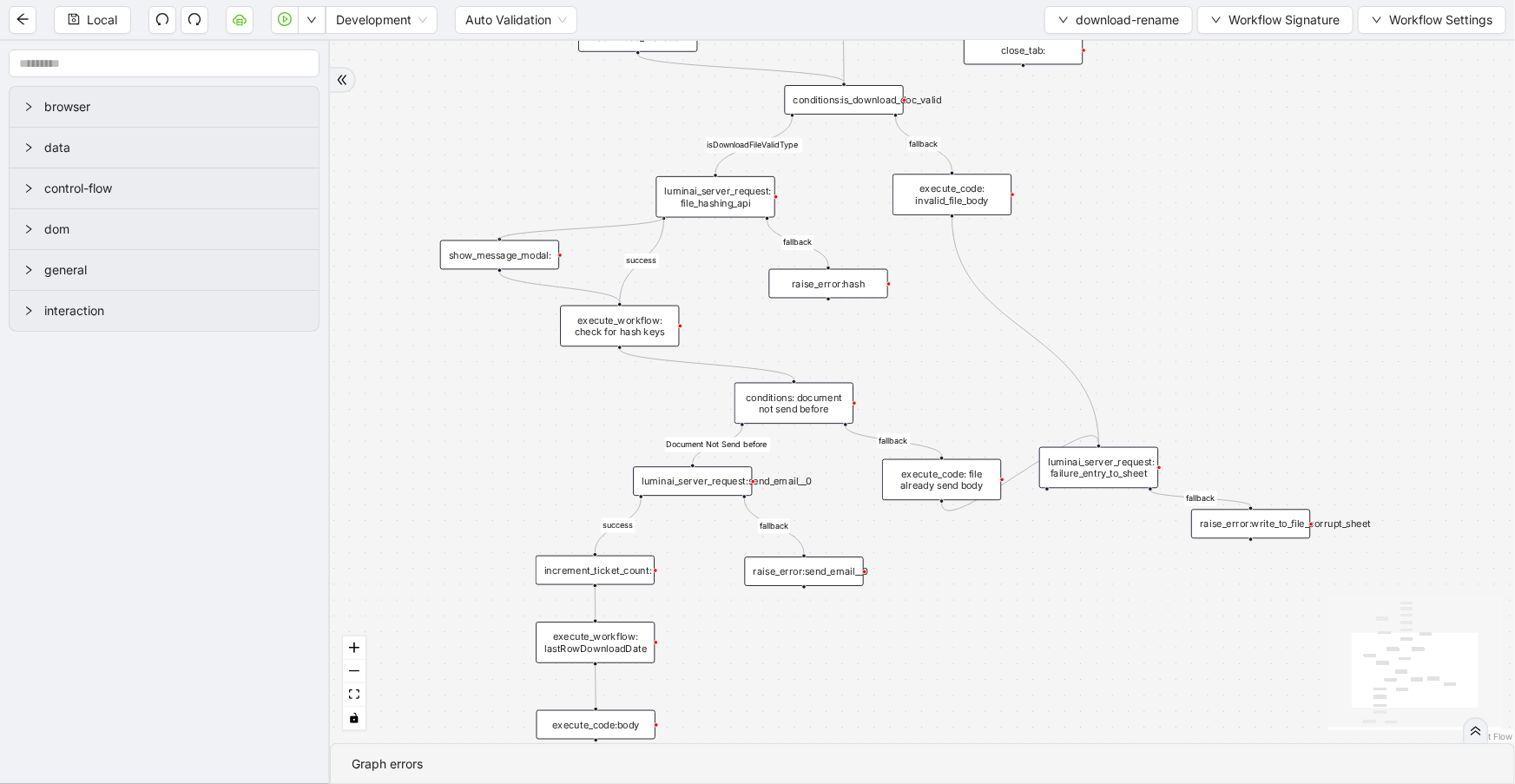
drag, startPoint x: 663, startPoint y: 217, endPoint x: 499, endPoint y: 238, distance: 165.3
click at [764, 238] on div "trigger raise_error:send_email__0 luminai_server_request:send_email__0 update_w…" at bounding box center [1307, 540] width 1086 height 643
click at [87, 24] on span "Local" at bounding box center [102, 20] width 30 height 19
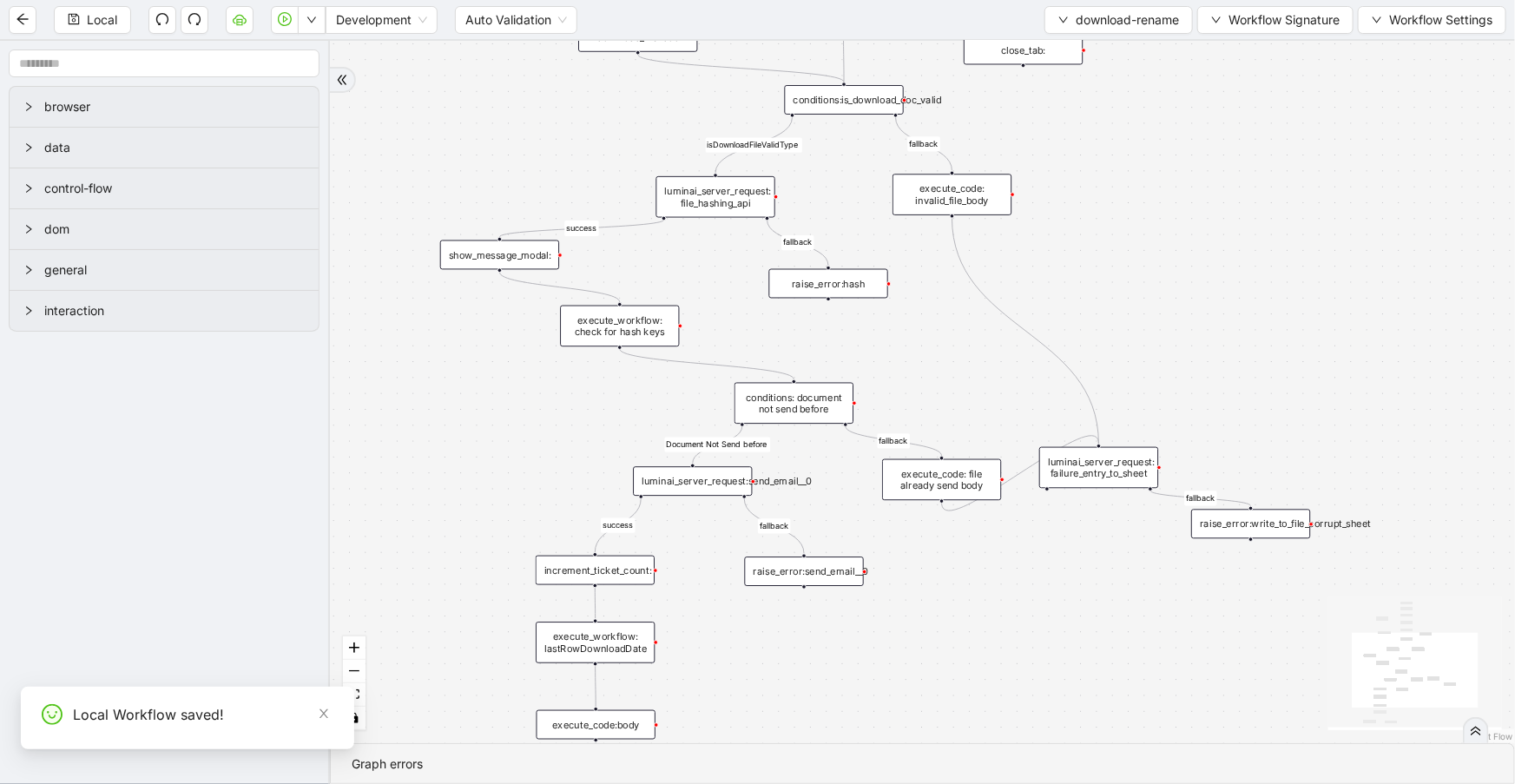
click at [1078, 21] on span "download-rename" at bounding box center [1128, 20] width 103 height 19
click at [1102, 43] on span "Select" at bounding box center [1115, 53] width 122 height 19
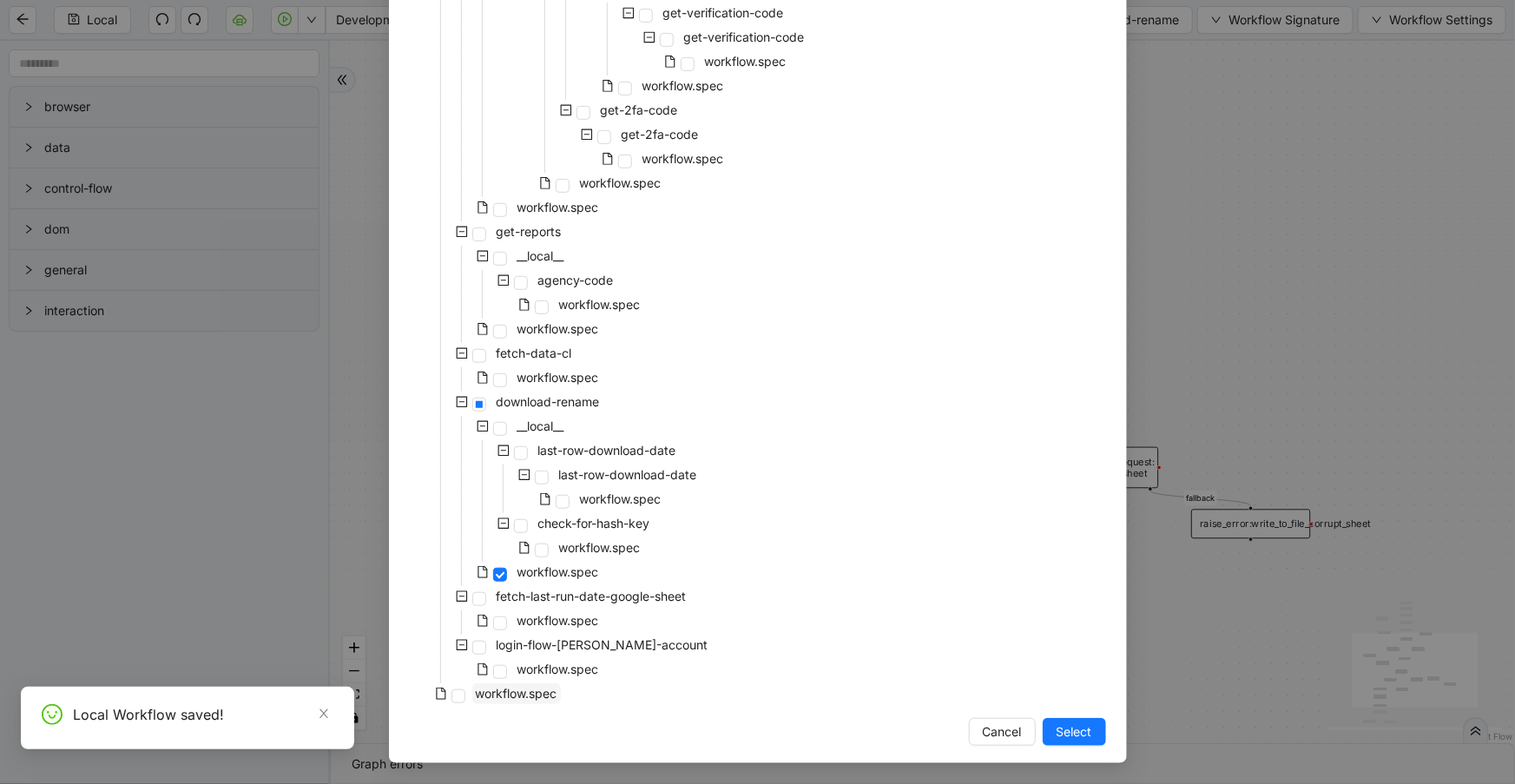
click at [546, 688] on span "workflow.spec" at bounding box center [517, 693] width 82 height 15
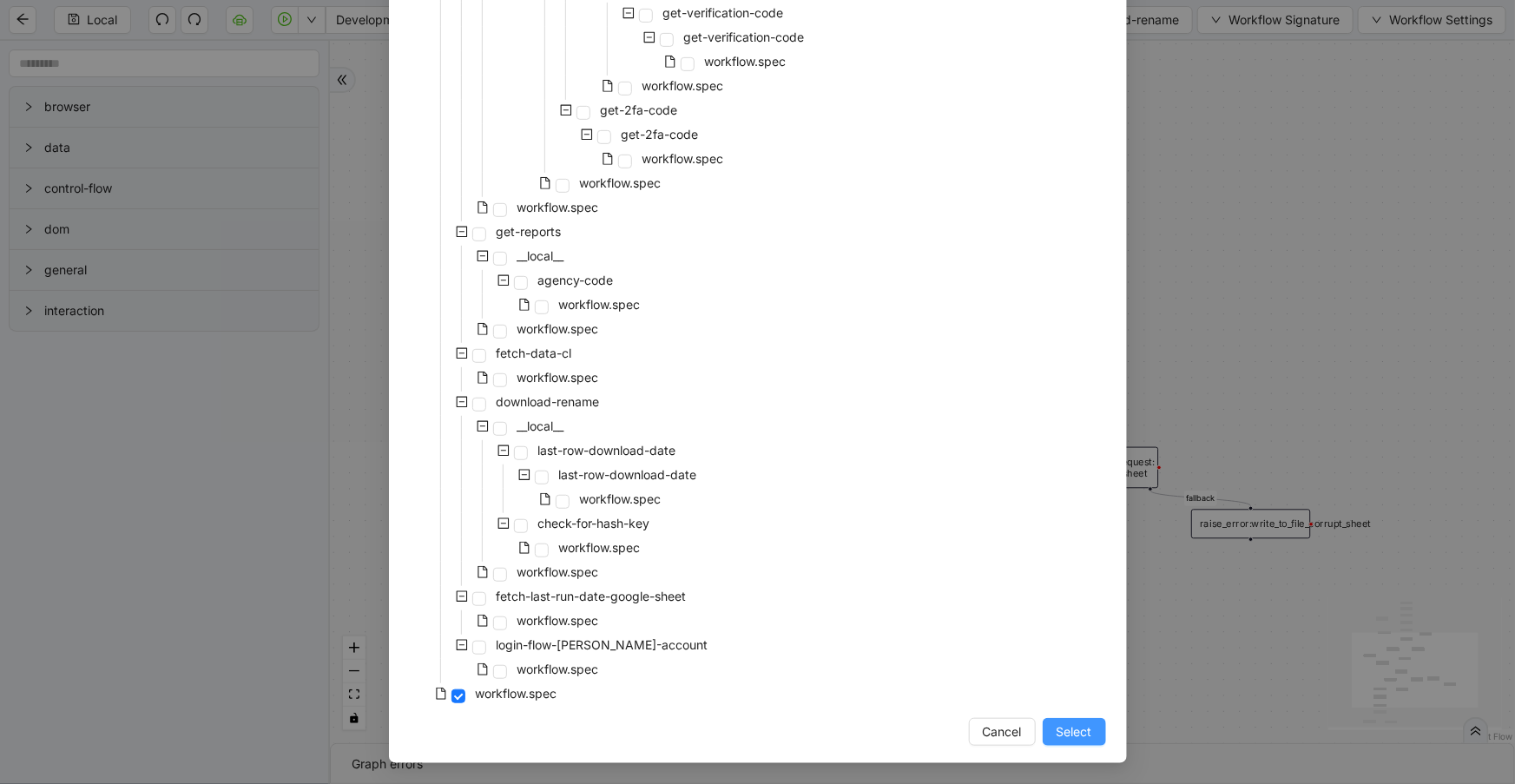
click at [1048, 732] on button "Select" at bounding box center [1075, 732] width 63 height 28
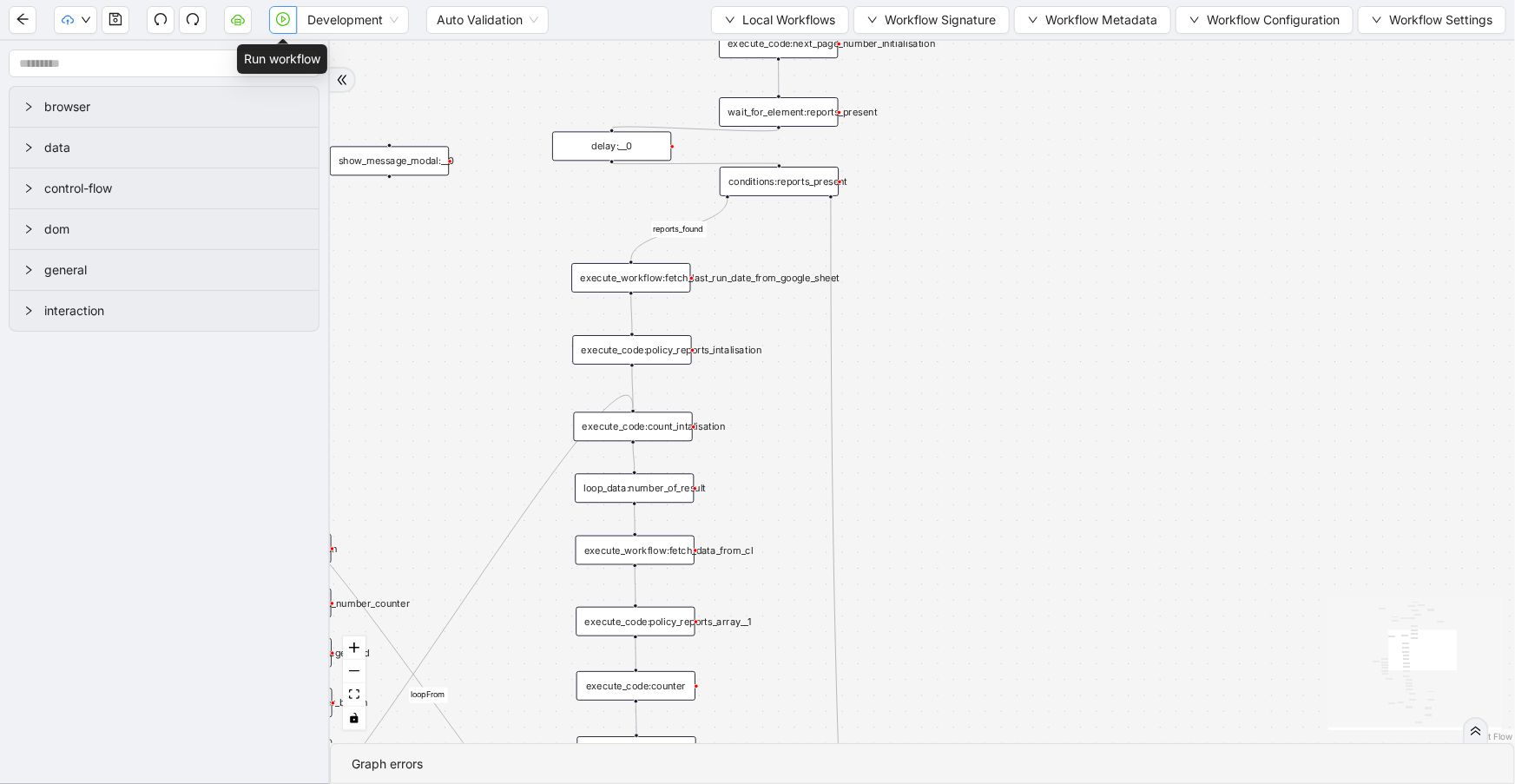
click at [281, 21] on icon "play-circle" at bounding box center [283, 19] width 14 height 14
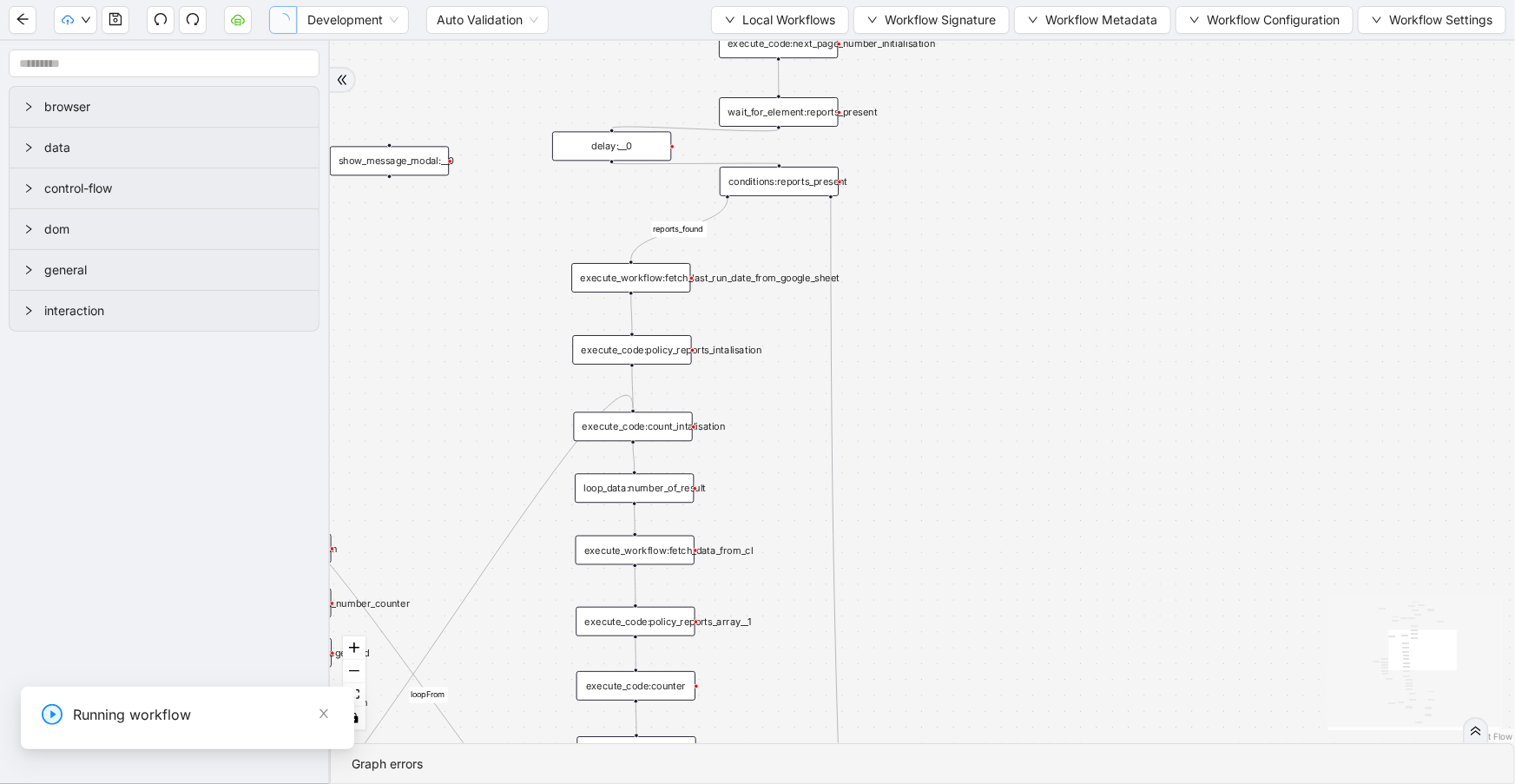
scroll to position [0, 0]
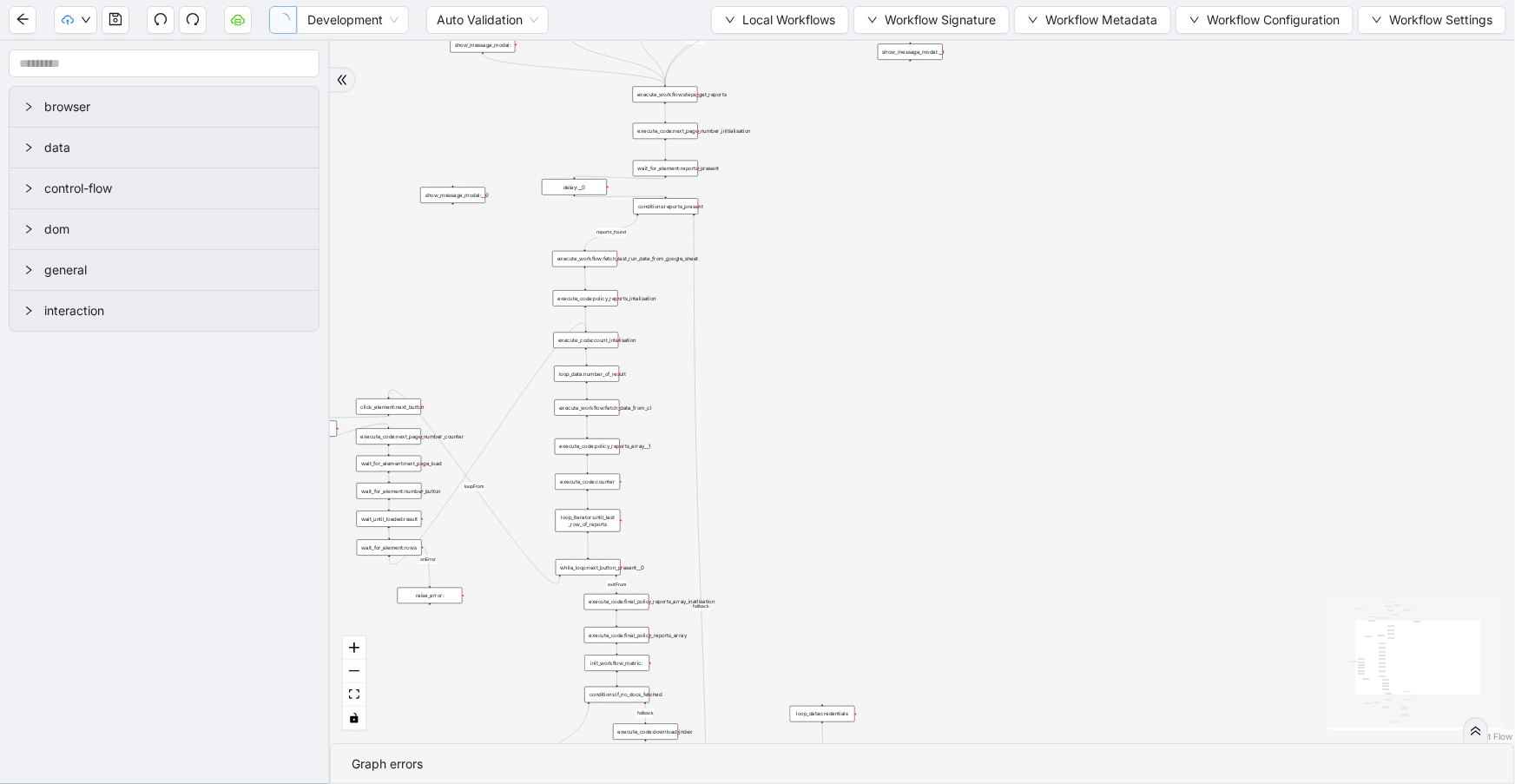
click at [824, 182] on div "reports_found loopFrom exitFrom loopFrom is_No_Docs_Fetched fallback exitFrom f…" at bounding box center [923, 392] width 1186 height 702
click at [730, 11] on button "Local Workflows" at bounding box center [780, 20] width 138 height 28
click at [746, 43] on span "Select" at bounding box center [774, 53] width 113 height 19
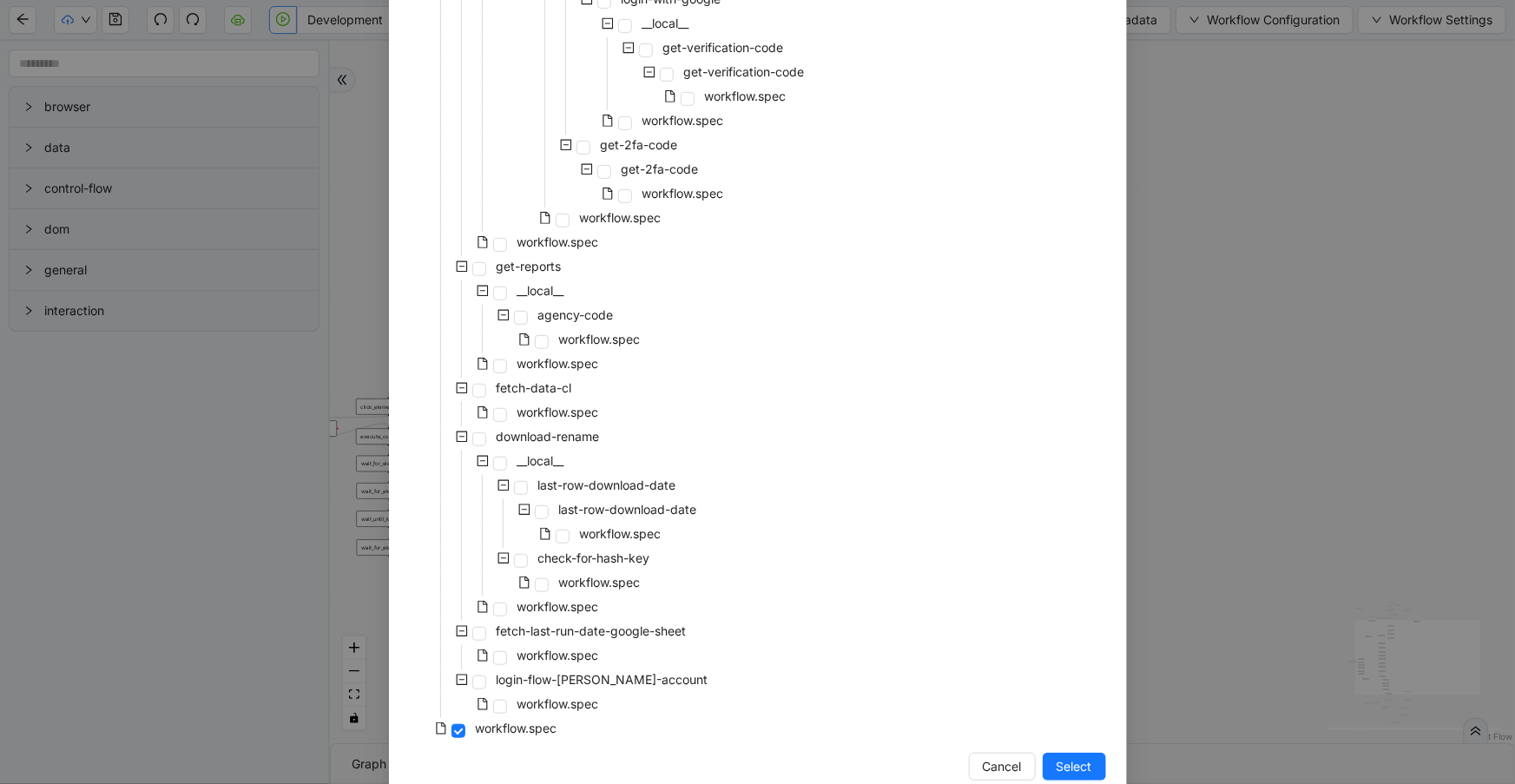
scroll to position [372, 0]
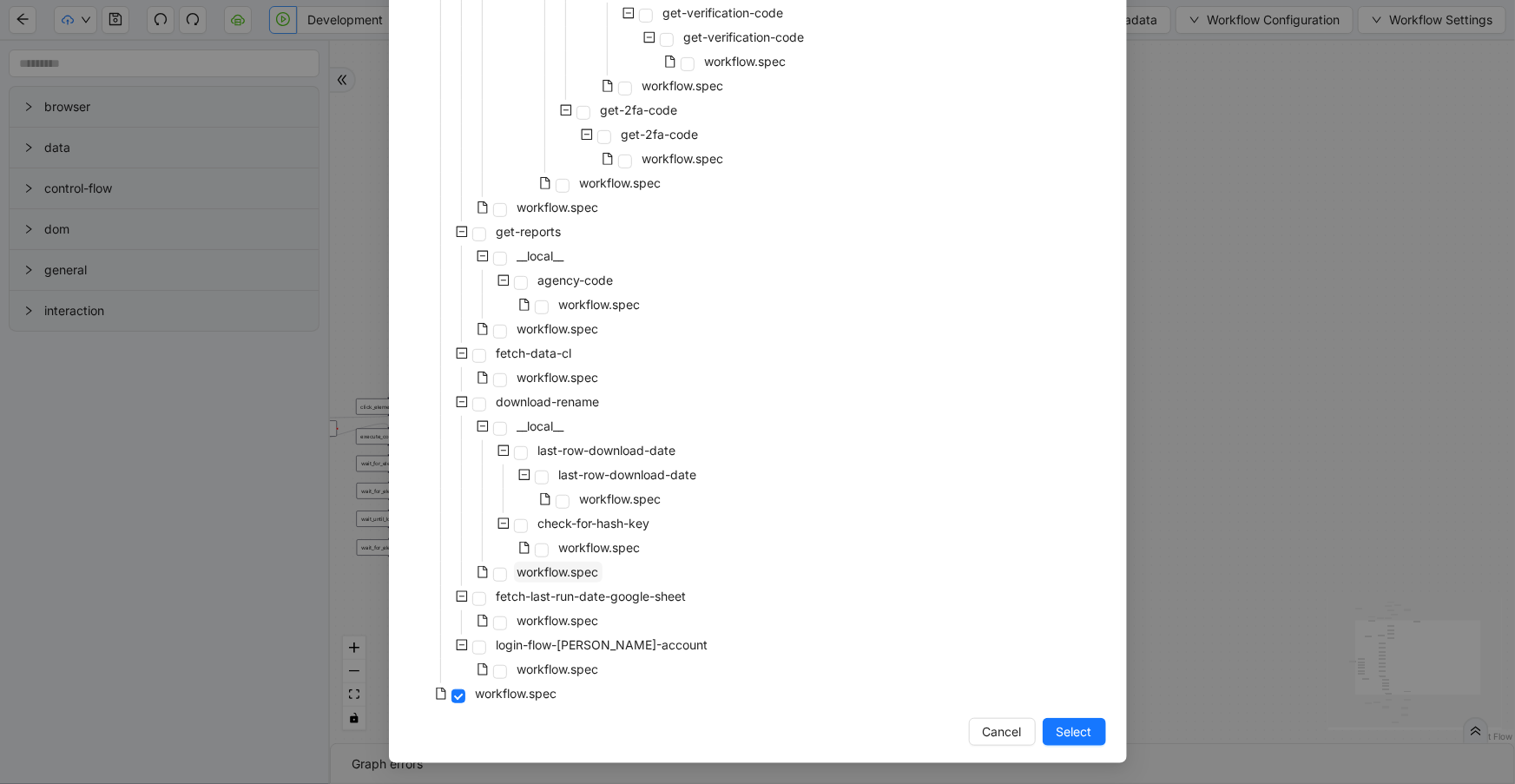
click at [564, 562] on span "workflow.spec" at bounding box center [559, 572] width 89 height 21
drag, startPoint x: 1042, startPoint y: 713, endPoint x: 1060, endPoint y: 723, distance: 20.6
click at [1051, 720] on div "Select Local Workflow travelers-CL-daily-document-pull __local__ login __local_…" at bounding box center [758, 239] width 738 height 1049
click at [1060, 724] on span "Select" at bounding box center [1075, 732] width 36 height 19
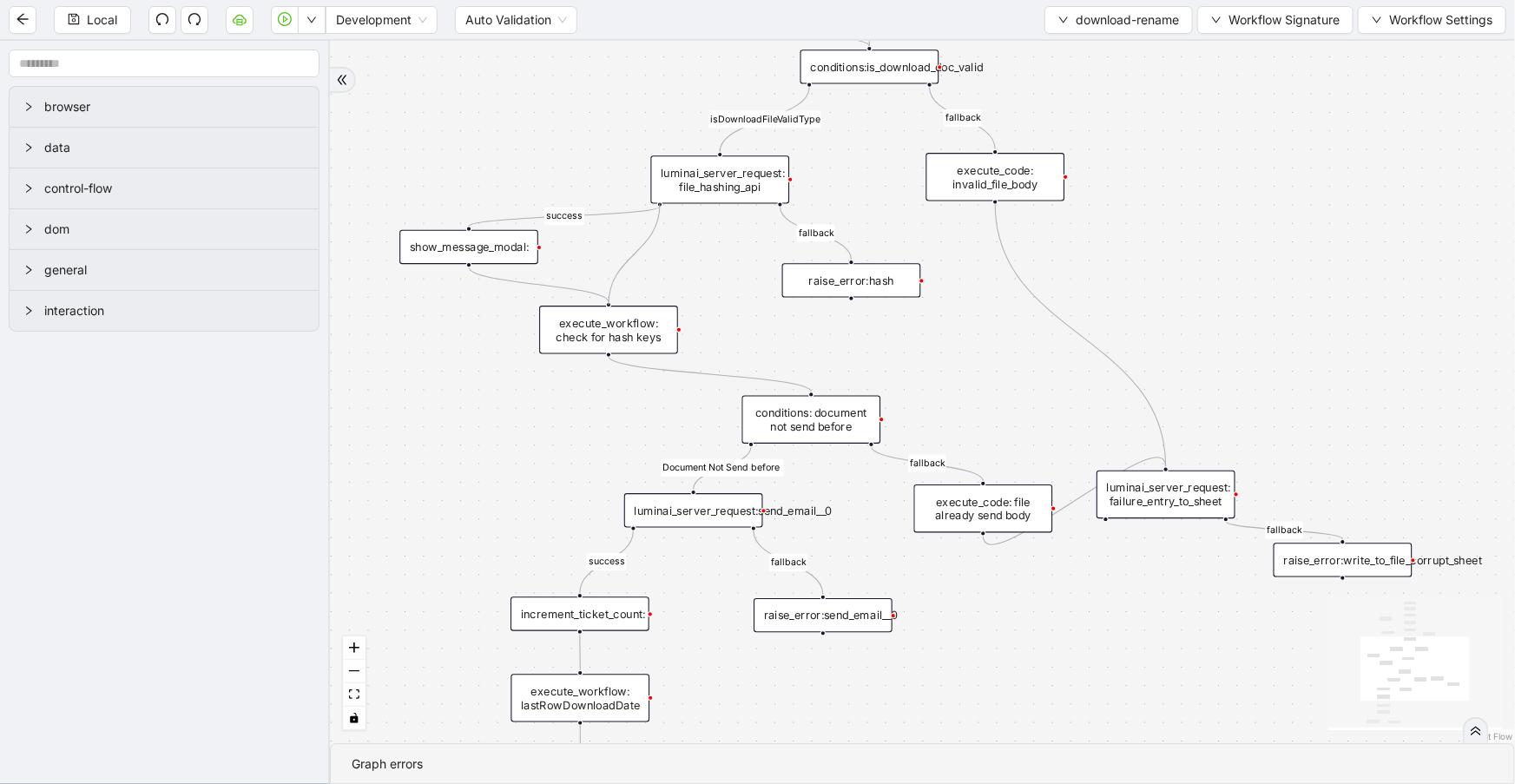
drag, startPoint x: 658, startPoint y: 201, endPoint x: 608, endPoint y: 315, distance: 124.5
click at [776, 315] on div "trigger raise_error:send_email__0 luminai_server_request:send_email__0 update_w…" at bounding box center [1406, 579] width 1262 height 748
click at [104, 24] on span "Local" at bounding box center [102, 20] width 30 height 19
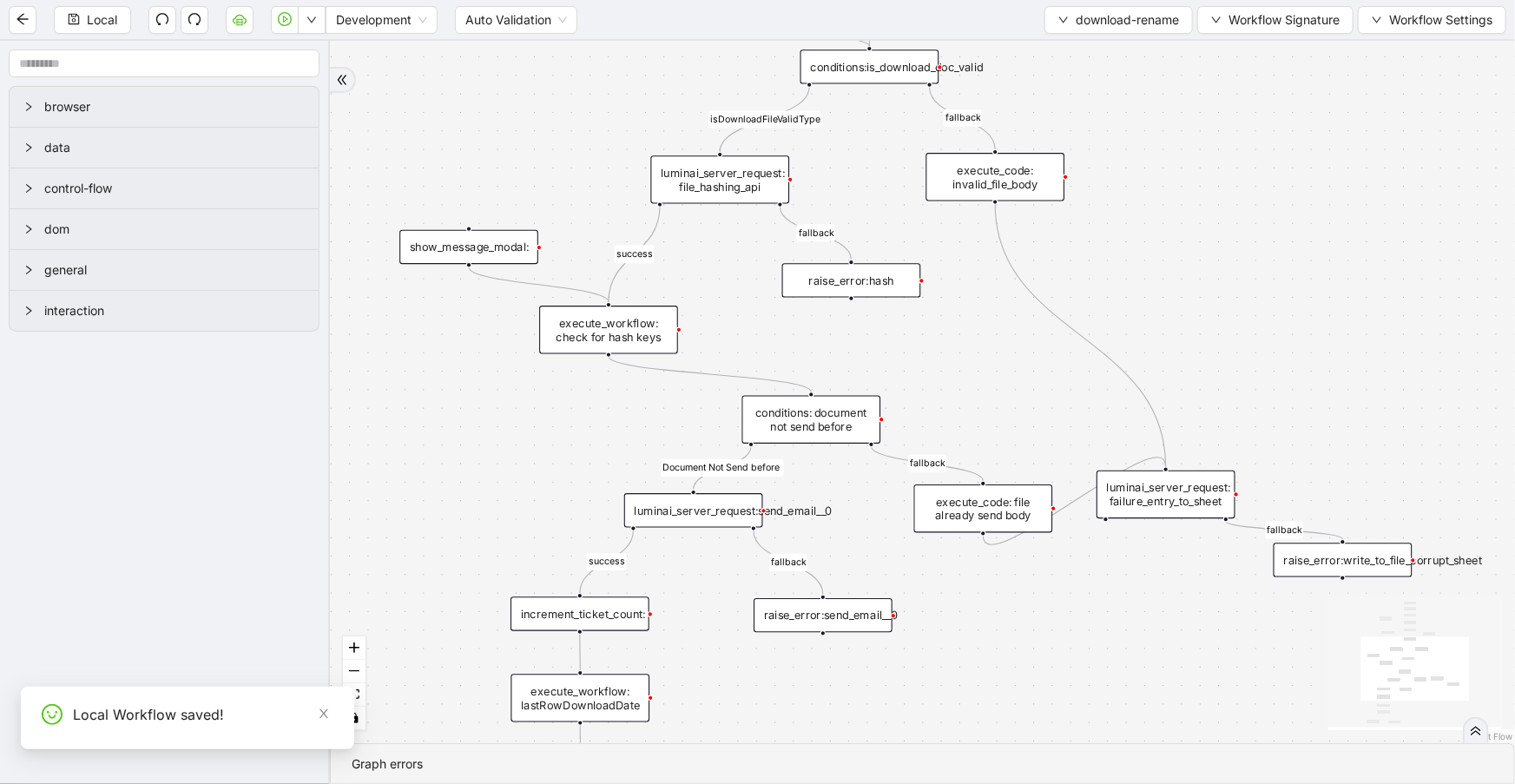
click at [1082, 26] on span "download-rename" at bounding box center [1128, 20] width 103 height 19
click at [1090, 51] on span "Select" at bounding box center [1115, 53] width 122 height 19
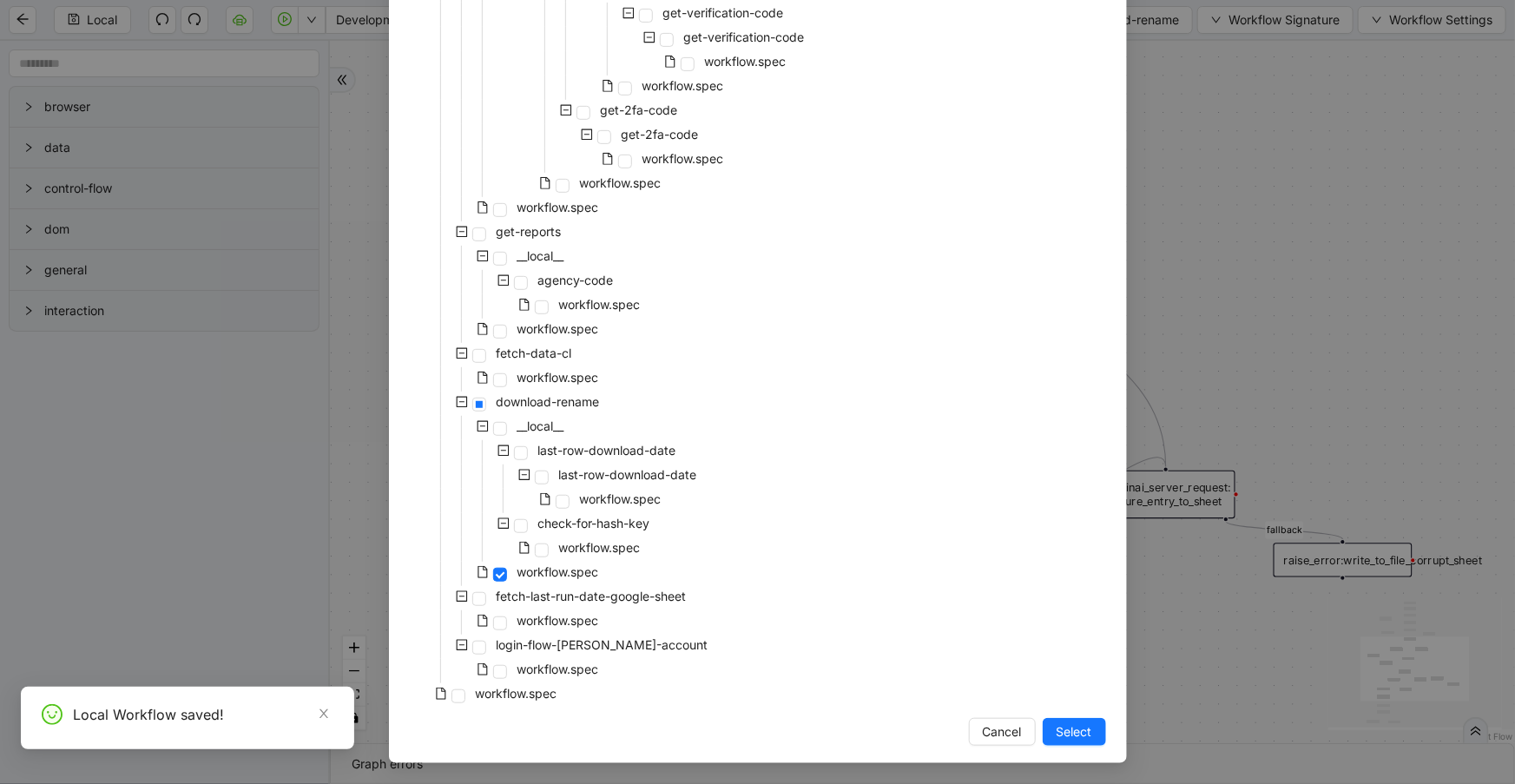
click at [559, 692] on div "travelers-CL-daily-document-pull __local__ login __local__ get-code-from-newfro…" at bounding box center [758, 234] width 697 height 948
click at [546, 696] on span "workflow.spec" at bounding box center [517, 693] width 82 height 15
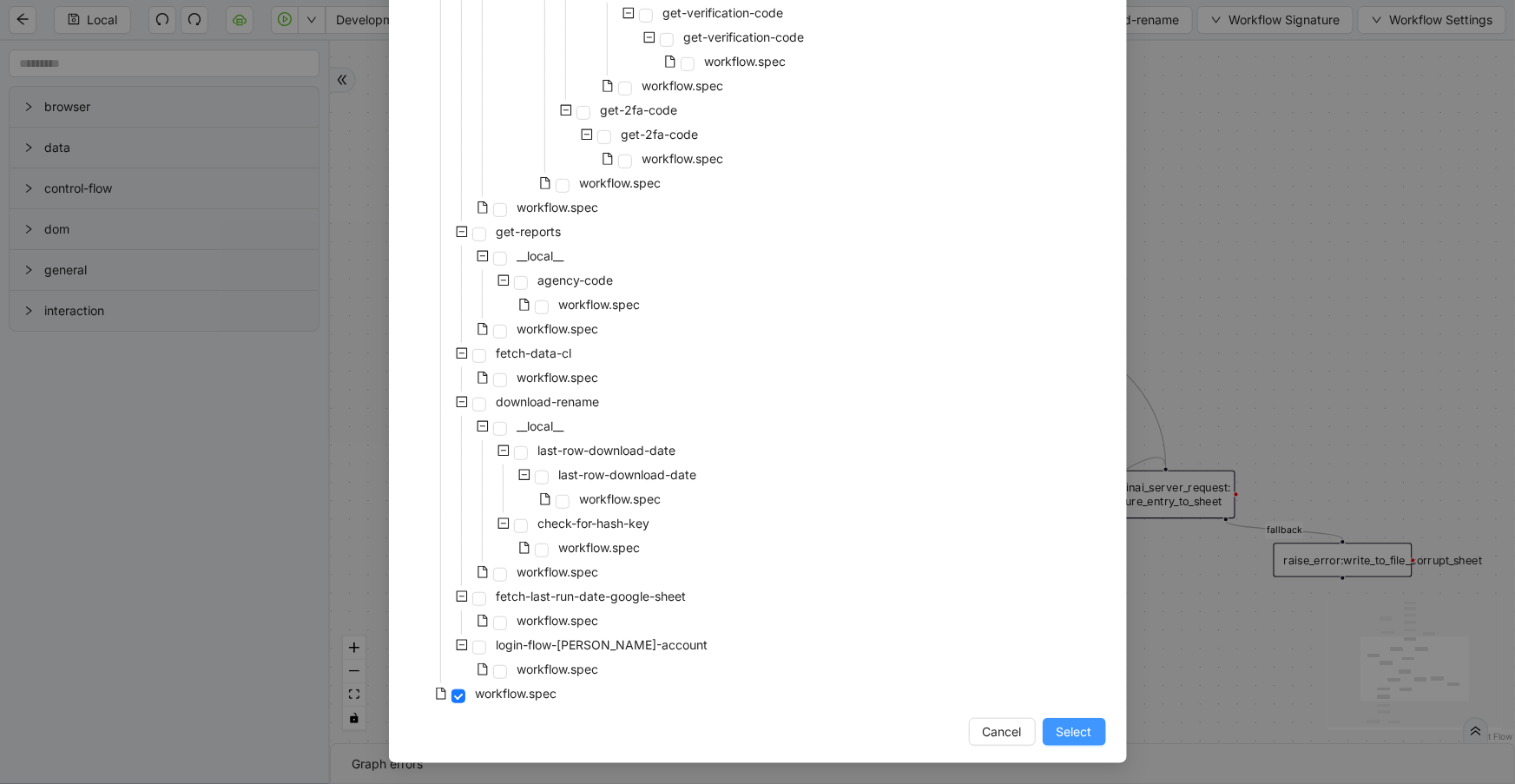
click at [1049, 741] on button "Select" at bounding box center [1075, 732] width 63 height 28
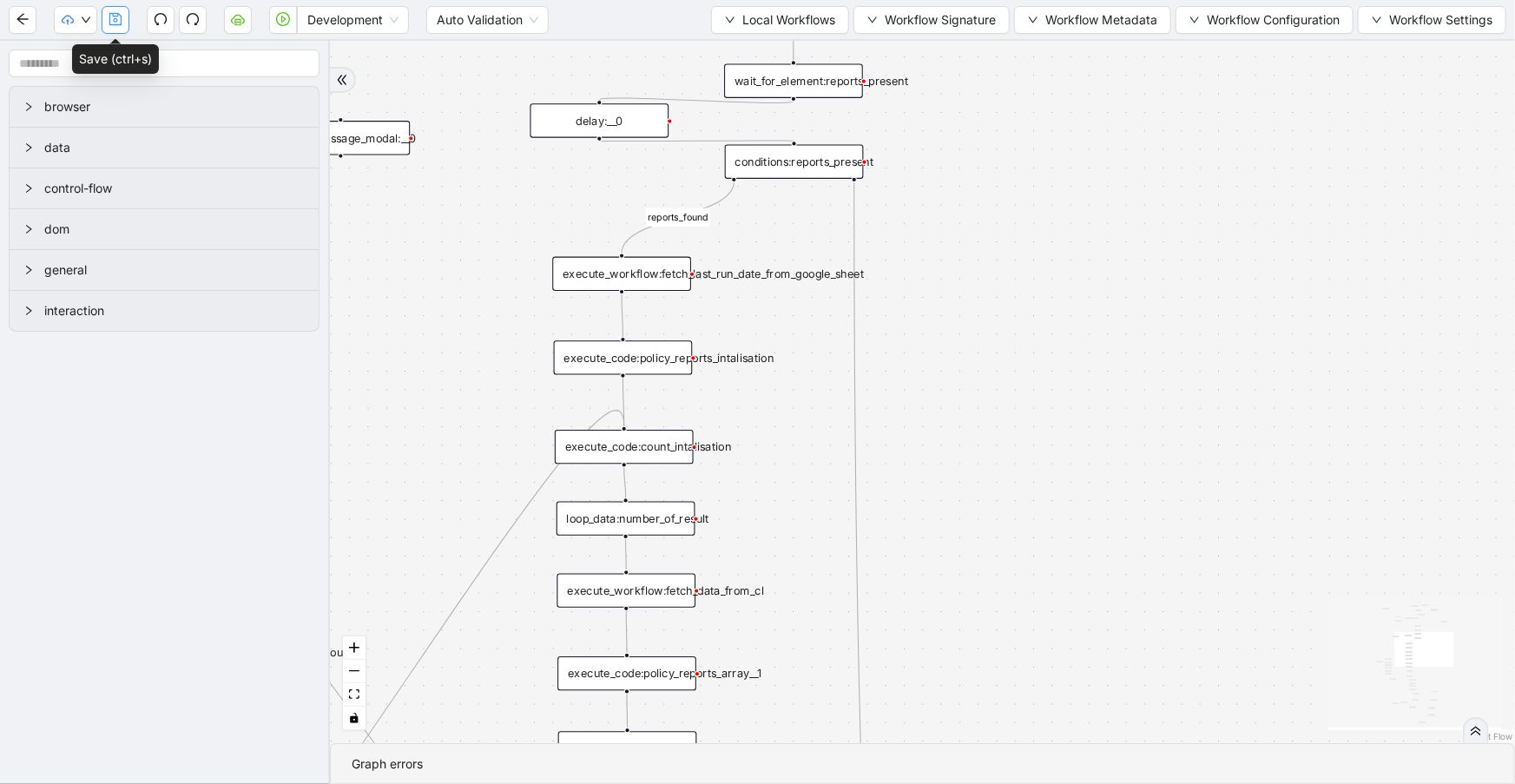
click at [122, 17] on icon "save" at bounding box center [116, 19] width 12 height 12
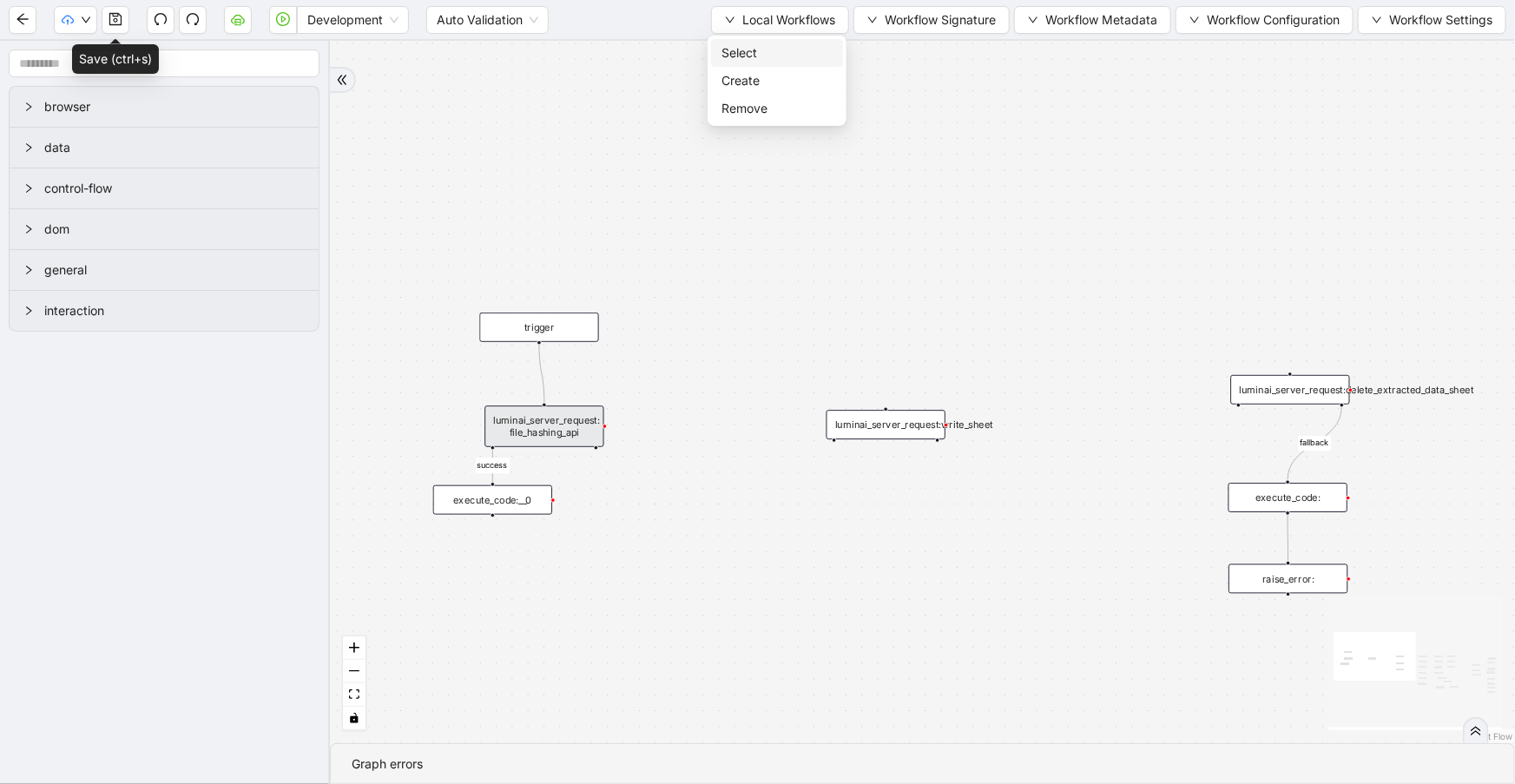
click at [739, 53] on span "Select" at bounding box center [777, 53] width 111 height 19
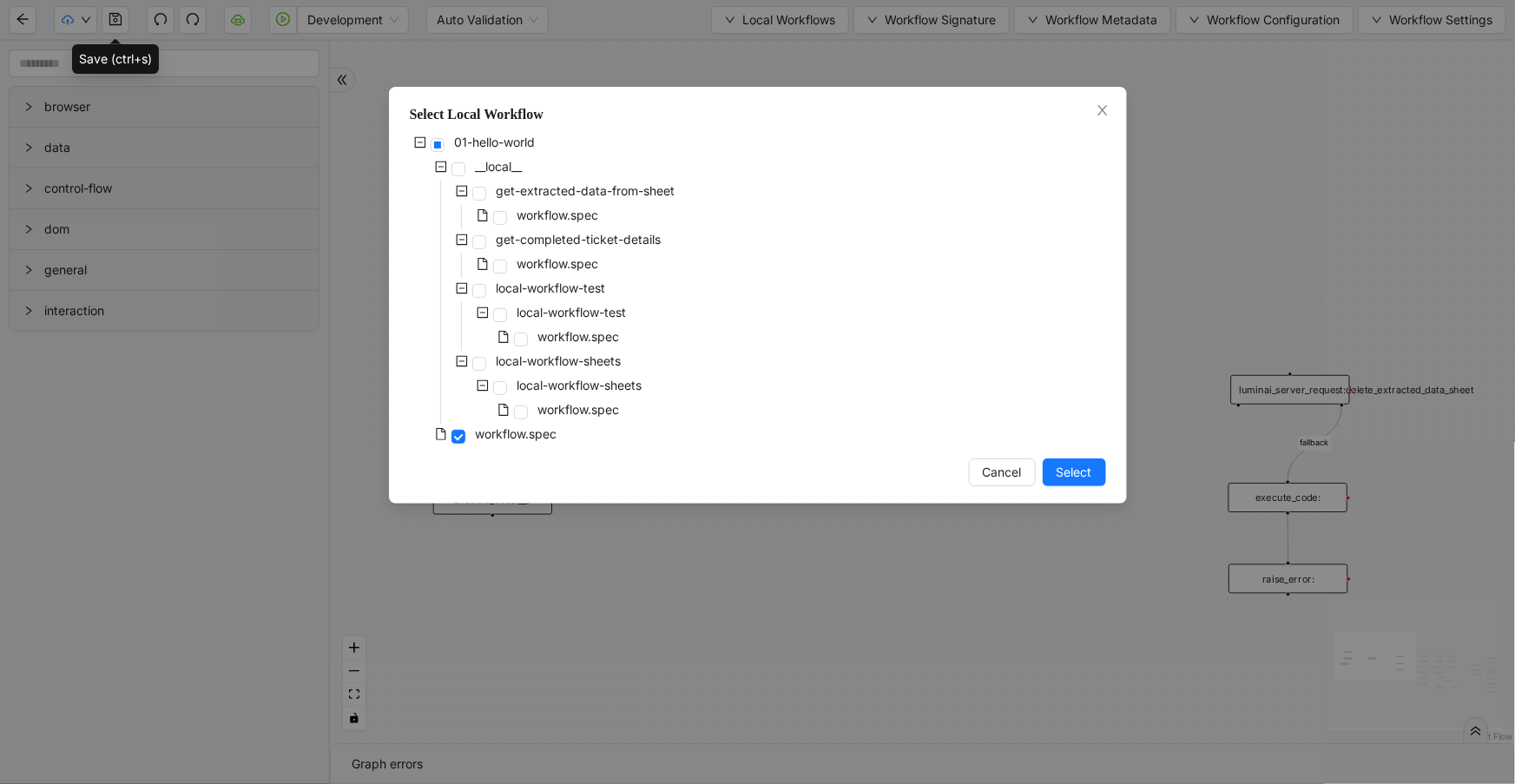
click at [1086, 478] on span "Select" at bounding box center [1075, 472] width 36 height 19
